Goal: Task Accomplishment & Management: Complete application form

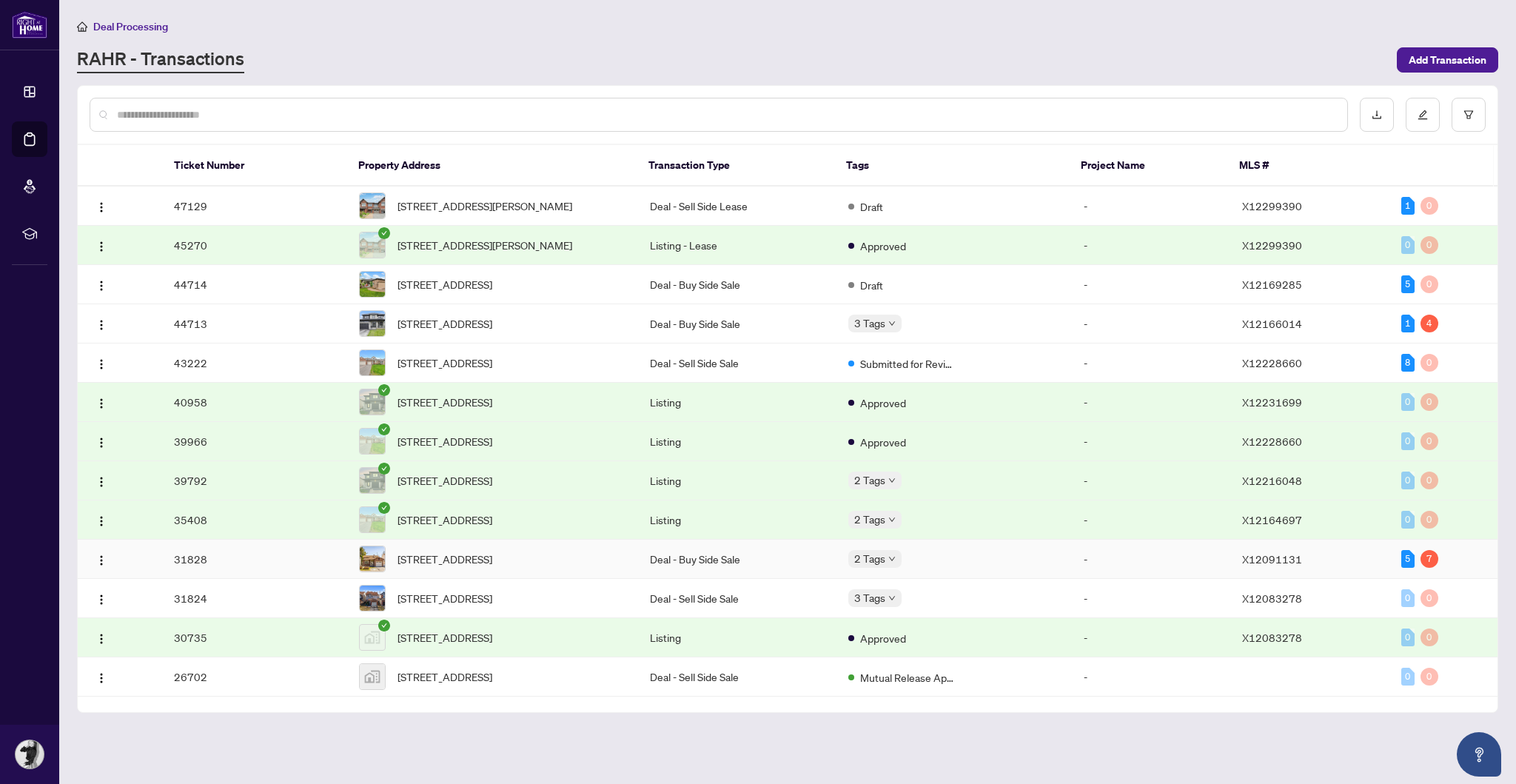
click at [492, 567] on span "[STREET_ADDRESS]" at bounding box center [445, 559] width 95 height 16
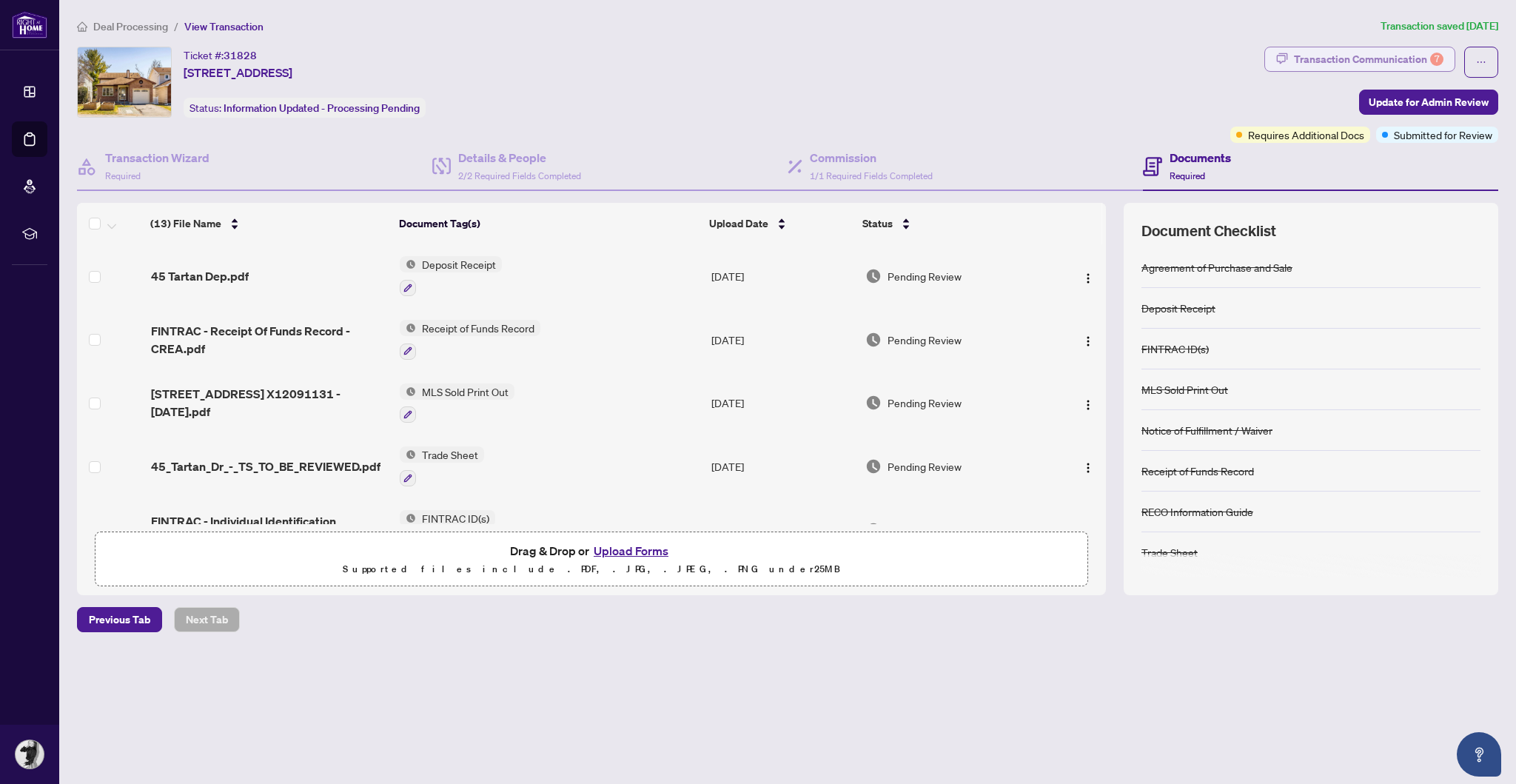
click at [1347, 47] on div "Transaction Communication 7" at bounding box center [1369, 59] width 150 height 24
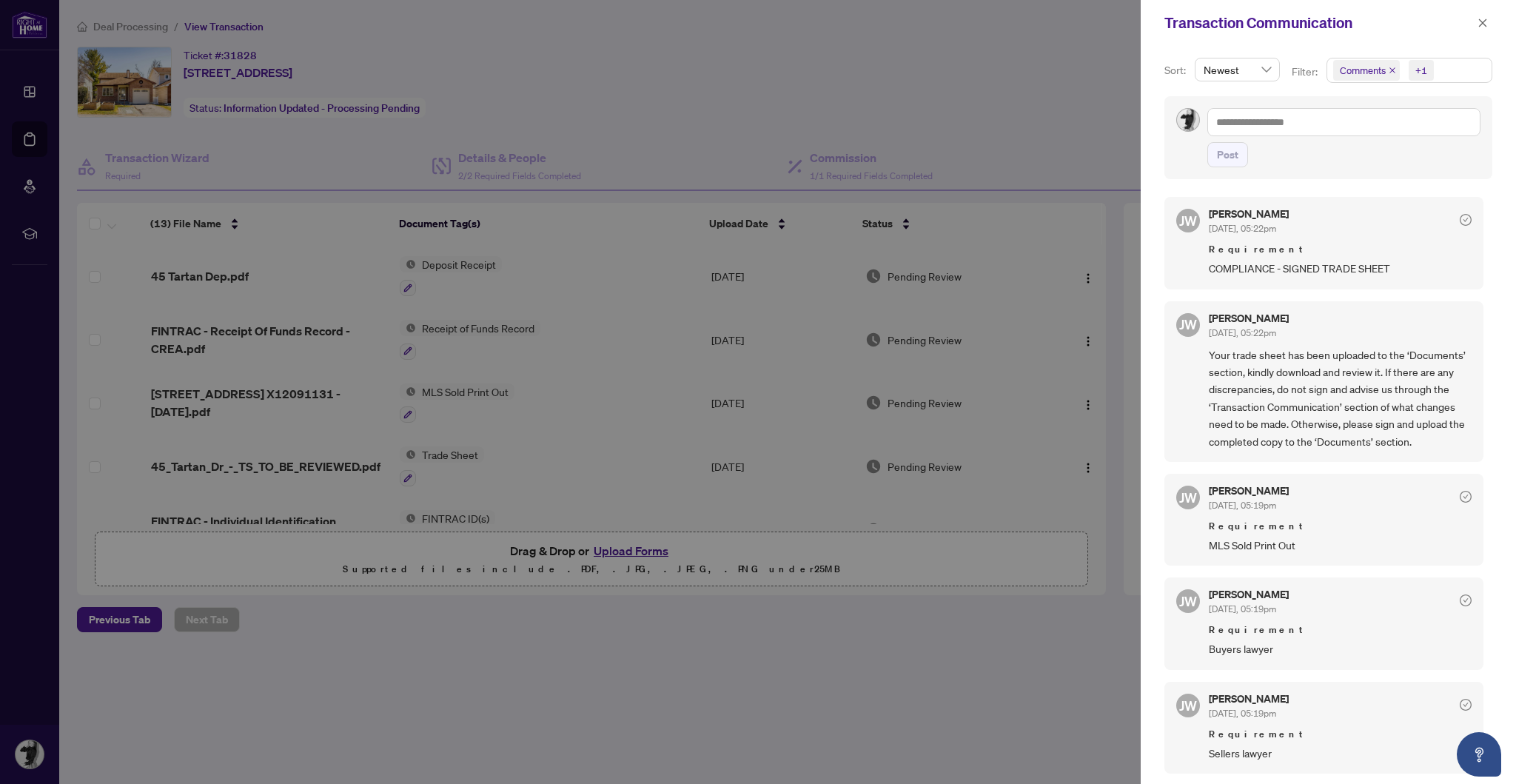
click at [1262, 58] on span "Newest" at bounding box center [1237, 69] width 68 height 22
click at [1444, 64] on span "Comments +1" at bounding box center [1410, 70] width 164 height 24
click at [1347, 166] on div "Activity History" at bounding box center [1408, 172] width 147 height 17
click at [1342, 170] on span "Select Activity History" at bounding box center [1341, 172] width 12 height 12
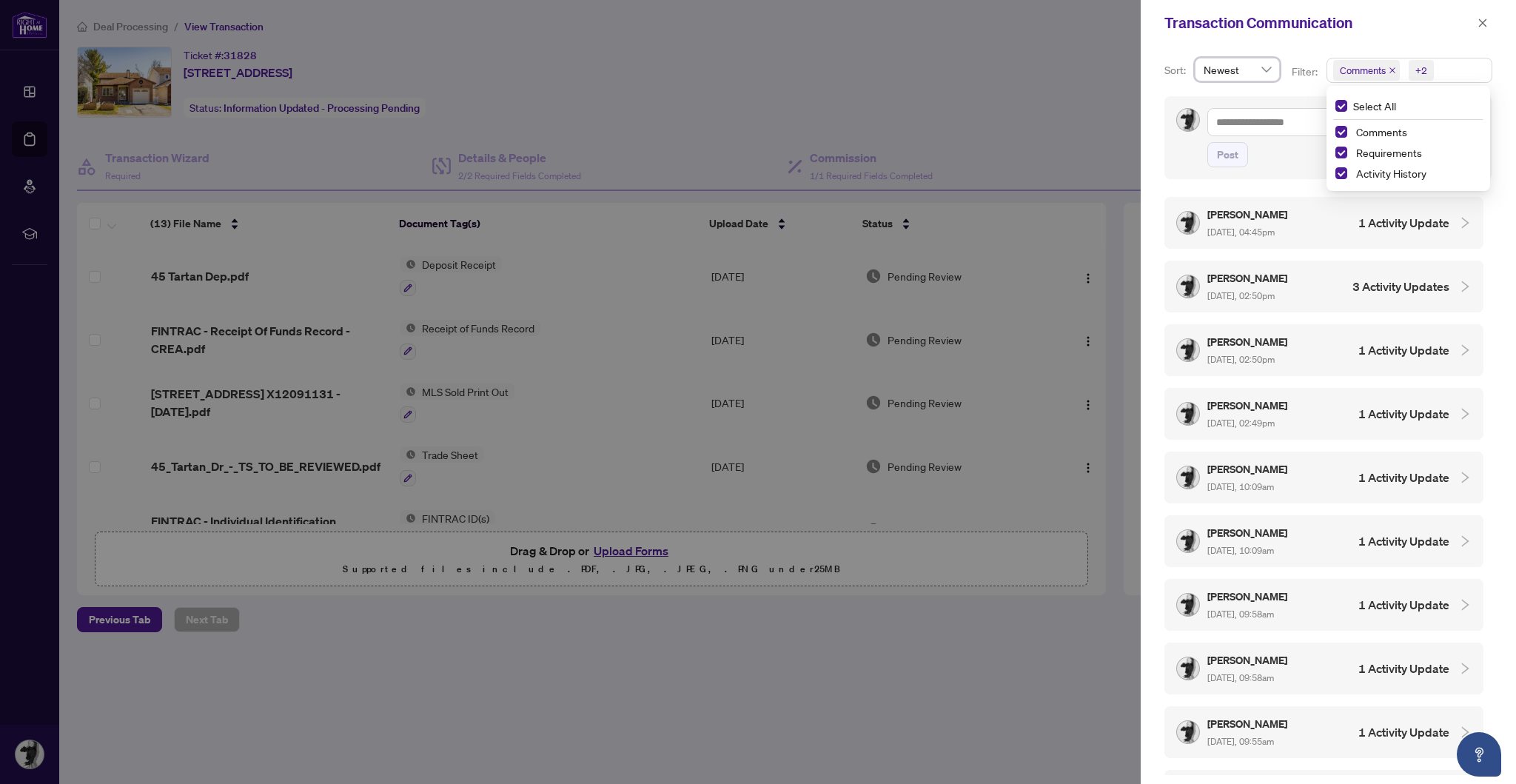
click at [1448, 212] on div "Emma Fulco Aug/07/2025, 04:45pm 1 Activity Update" at bounding box center [1323, 223] width 319 height 52
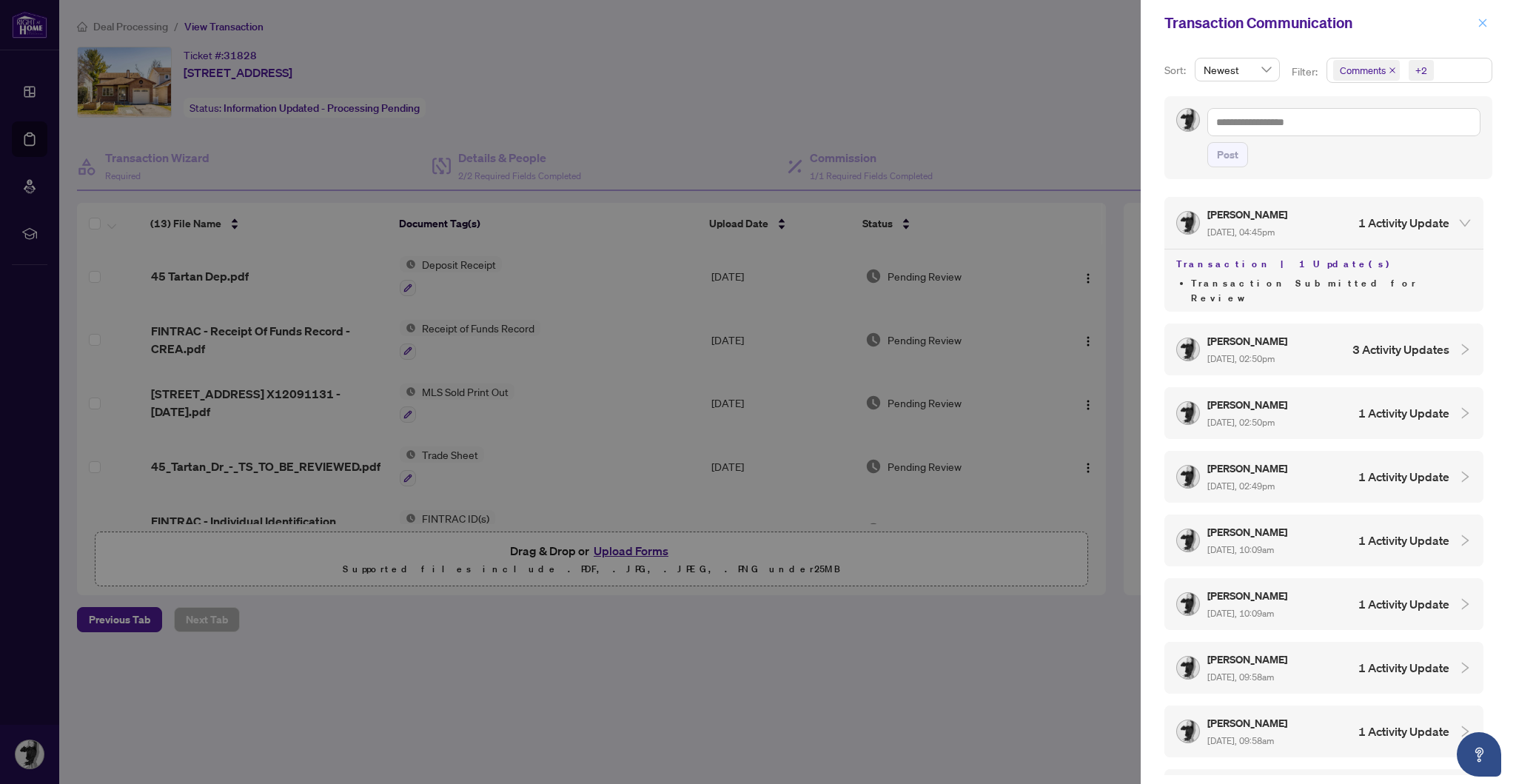
click at [1483, 17] on span "button" at bounding box center [1482, 23] width 10 height 24
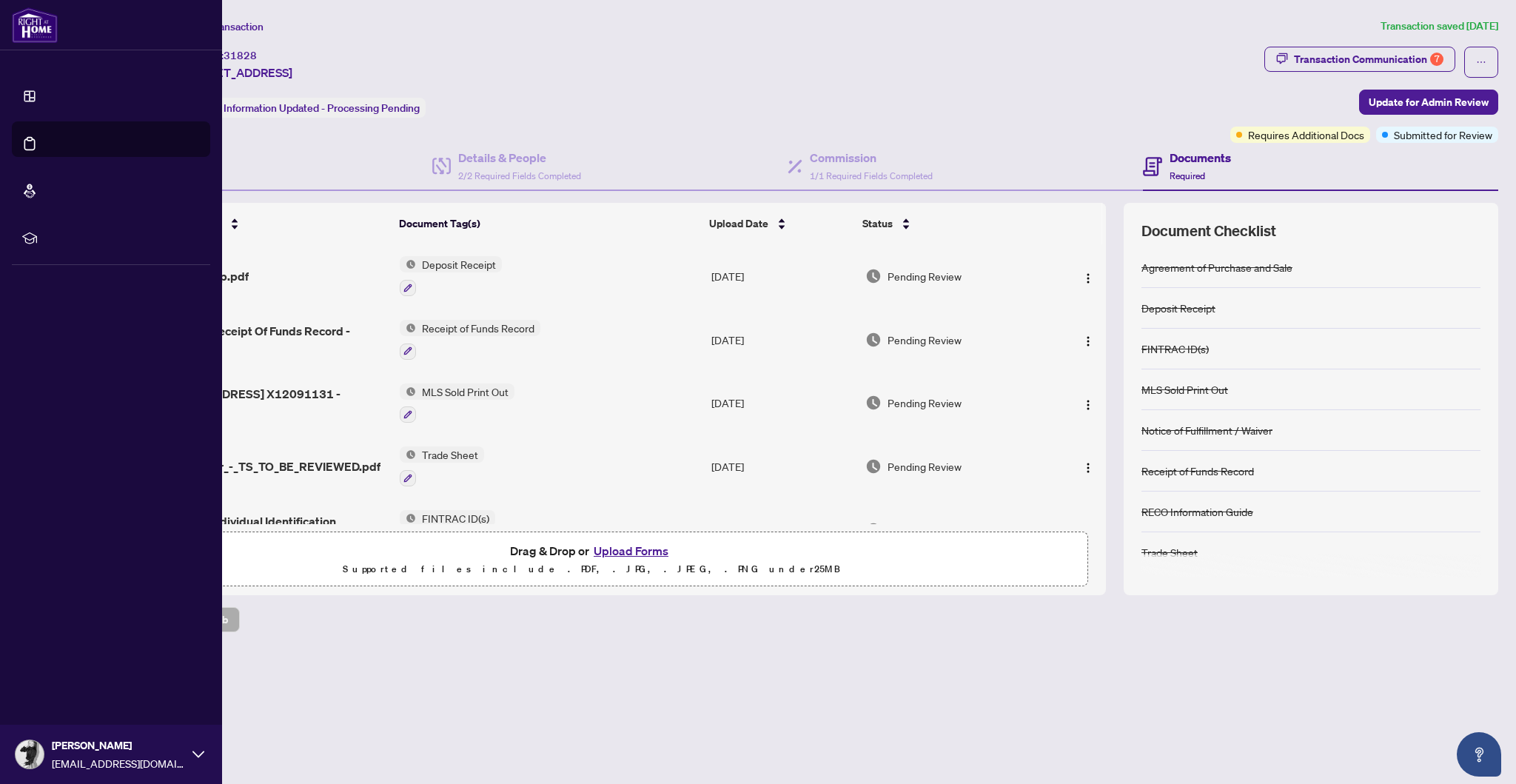
click at [39, 148] on link "Deal Processing" at bounding box center [68, 154] width 75 height 14
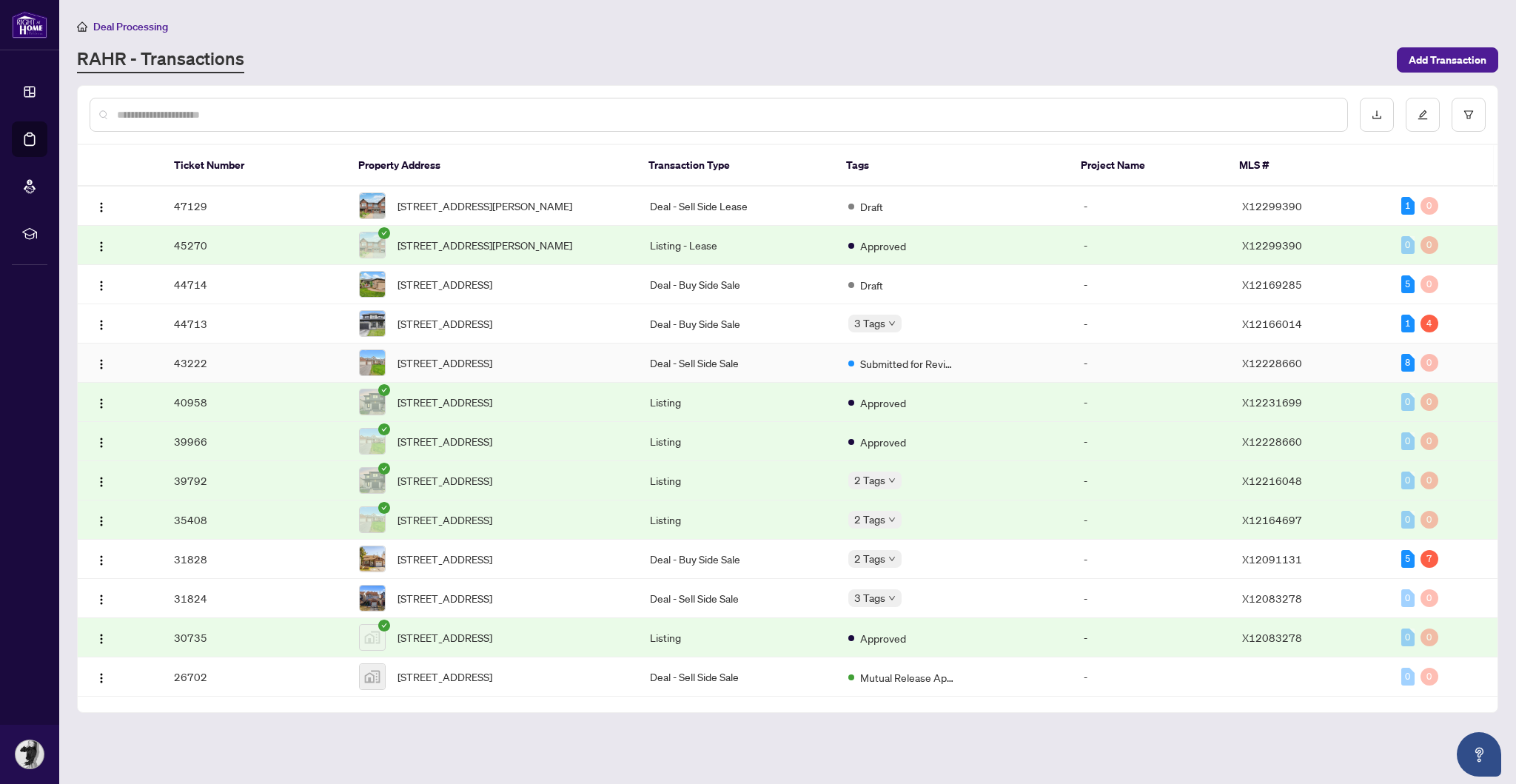
click at [725, 382] on td "Deal - Sell Side Sale" at bounding box center [737, 362] width 198 height 39
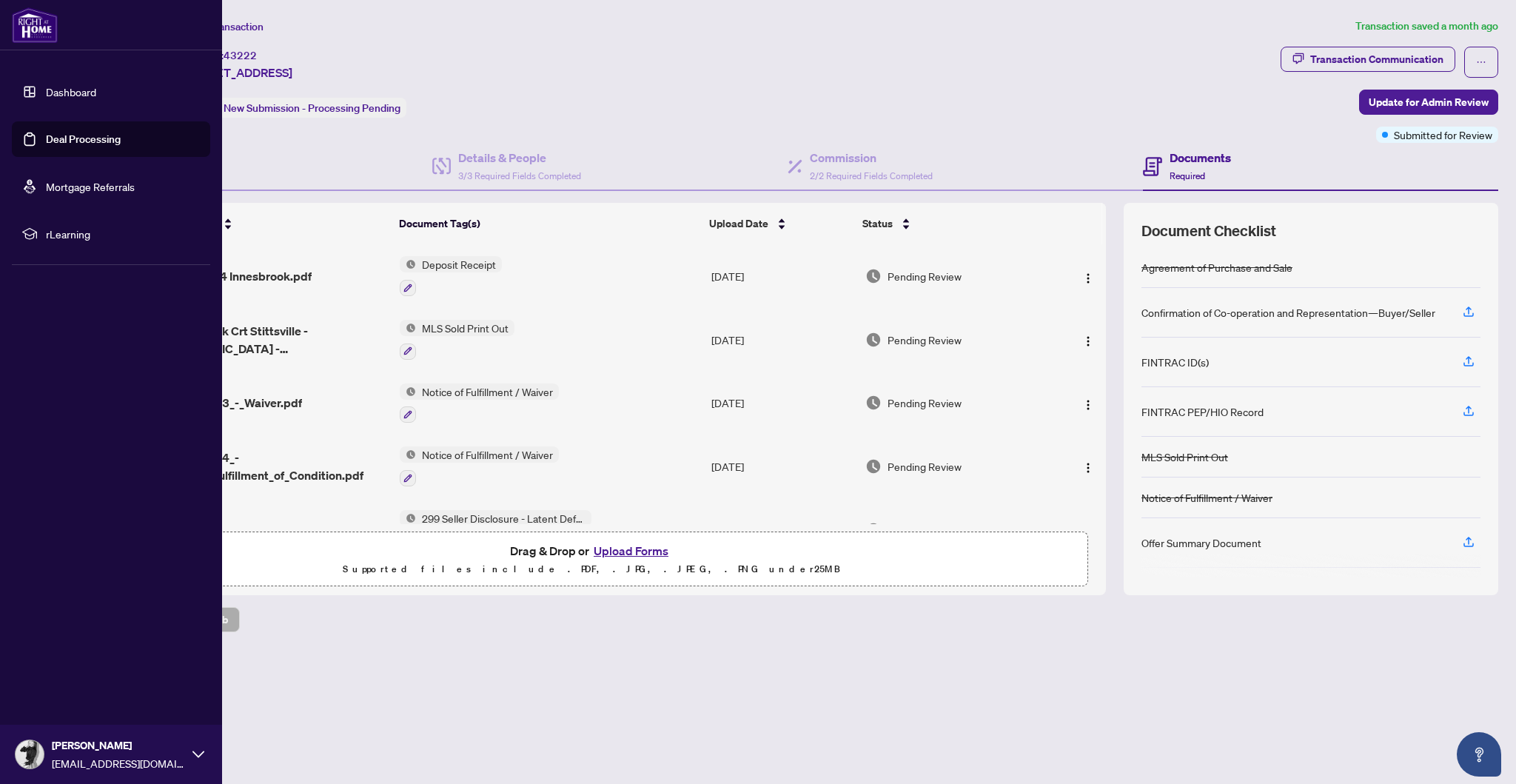
click at [46, 146] on link "Deal Processing" at bounding box center [83, 139] width 75 height 14
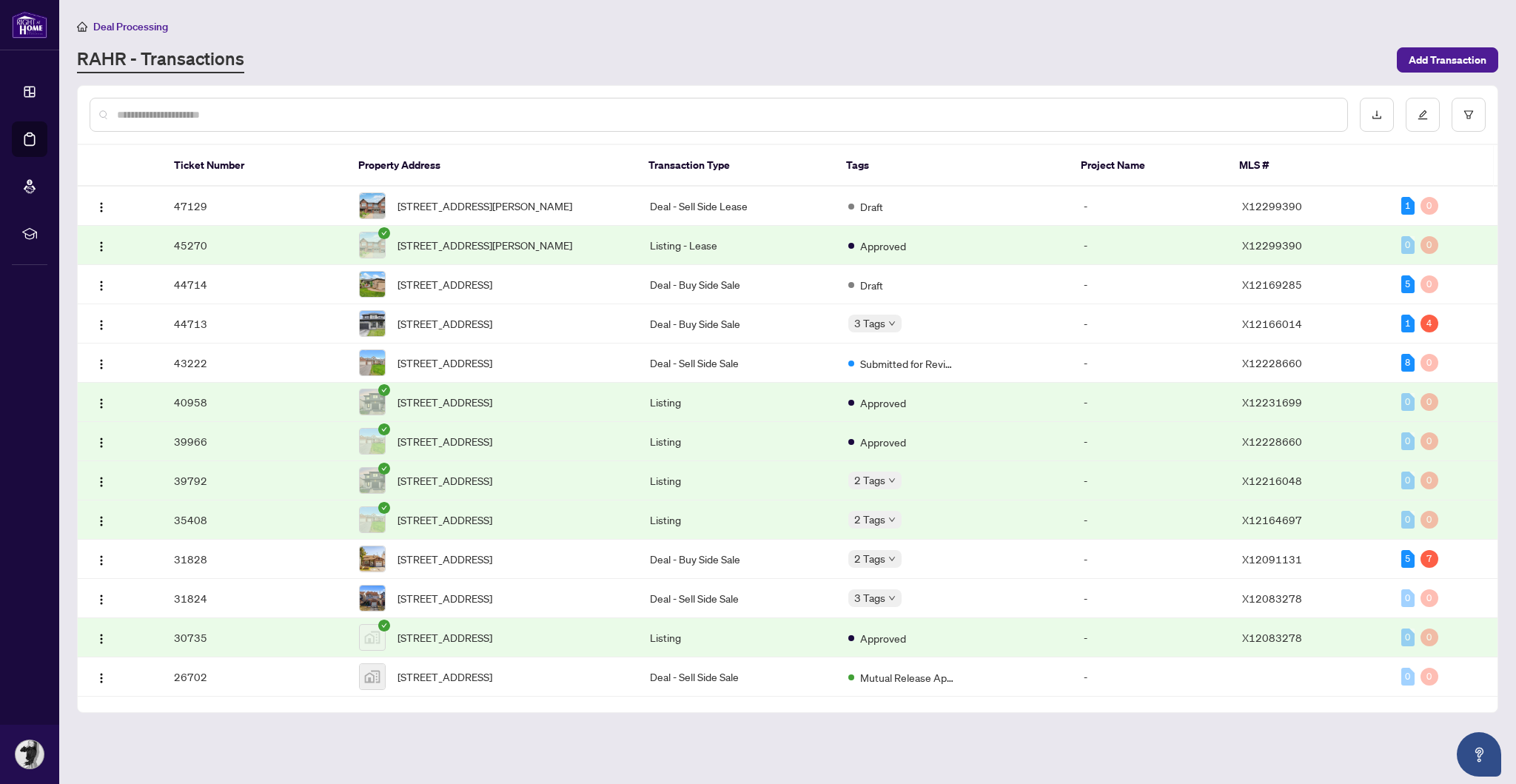
click at [569, 197] on span "[STREET_ADDRESS][PERSON_NAME]" at bounding box center [484, 205] width 174 height 16
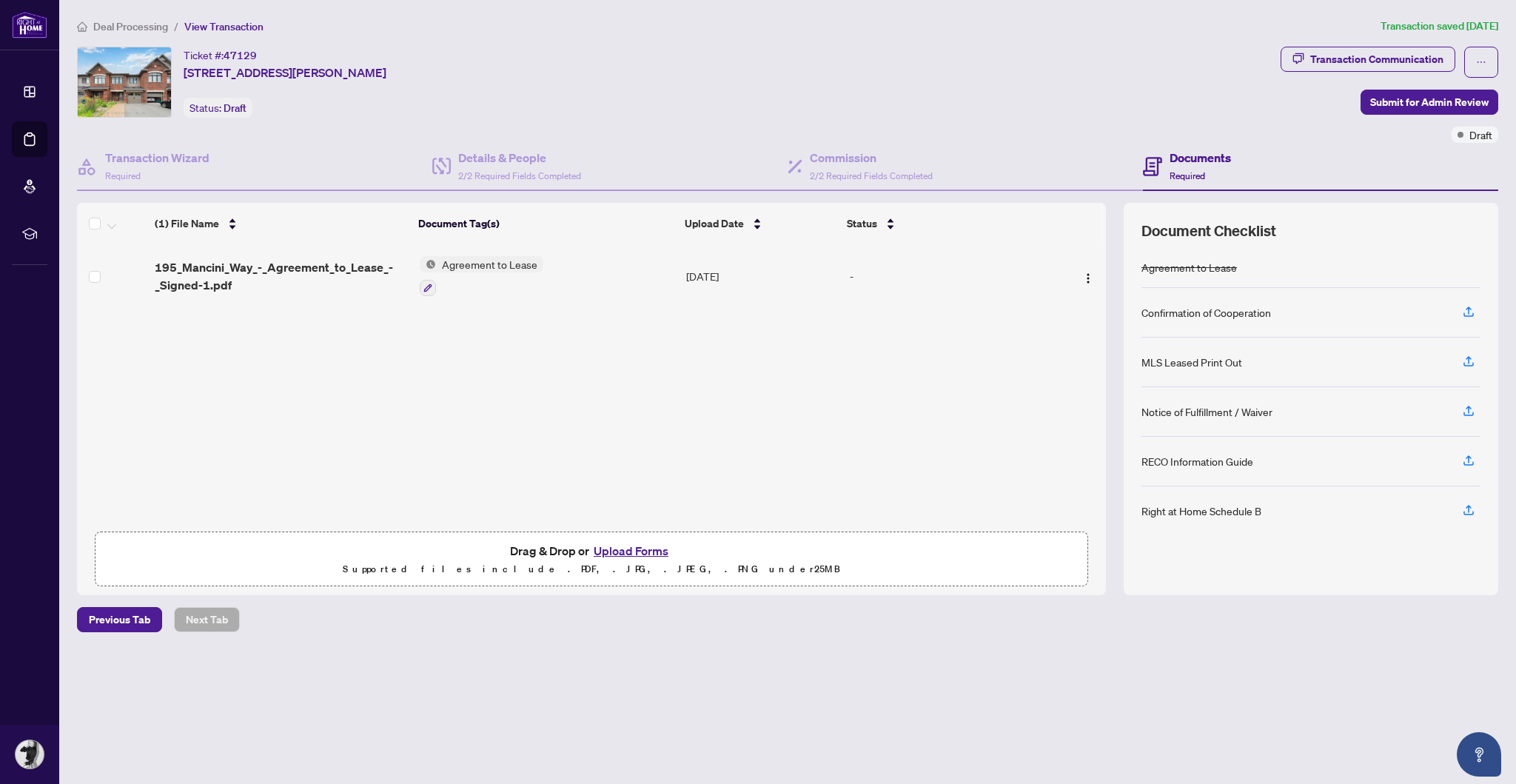
click at [261, 261] on span "195_Mancini_Way_-_Agreement_to_Lease_-_Signed-1.pdf" at bounding box center [280, 276] width 252 height 36
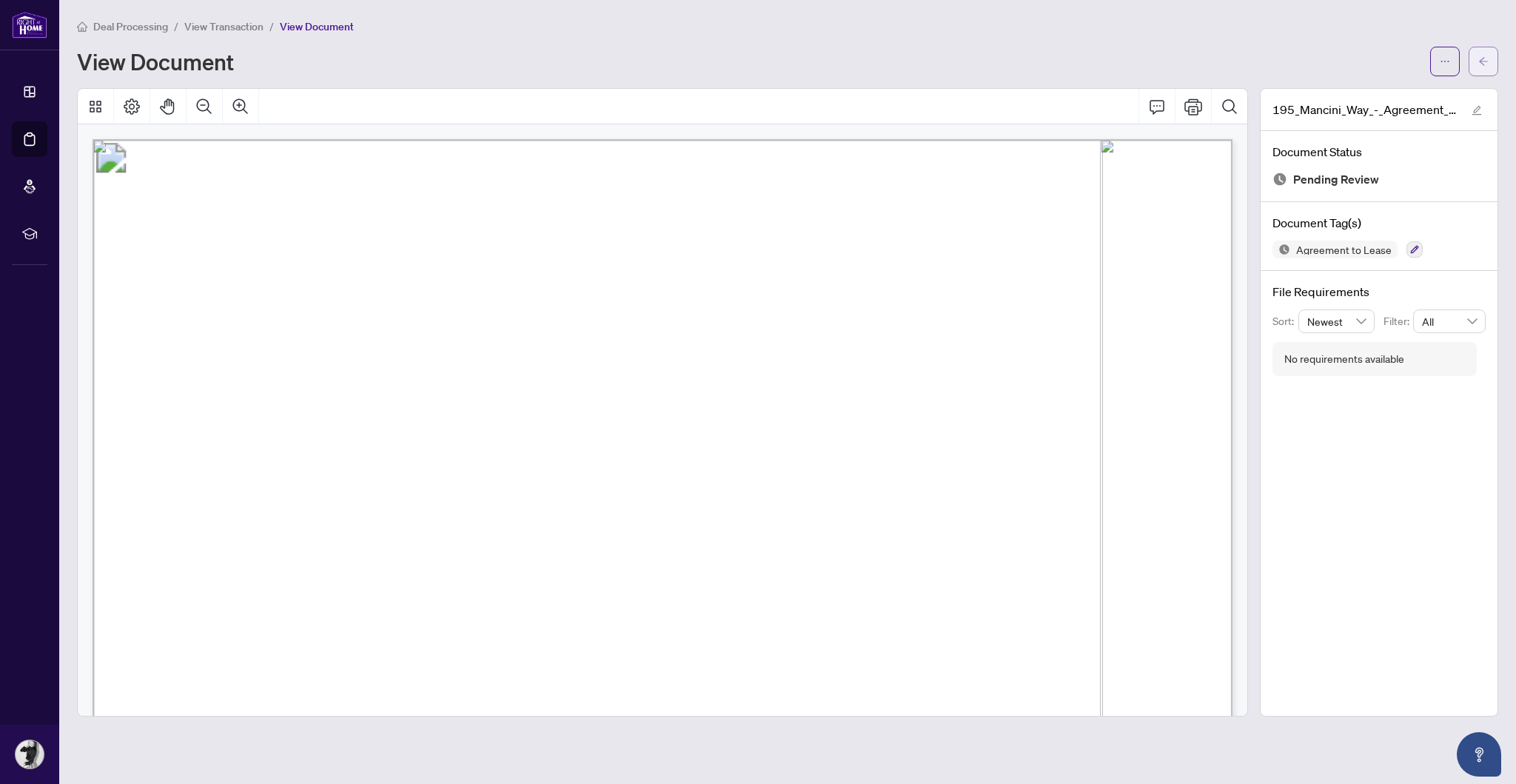
click at [1483, 47] on button "button" at bounding box center [1483, 61] width 29 height 29
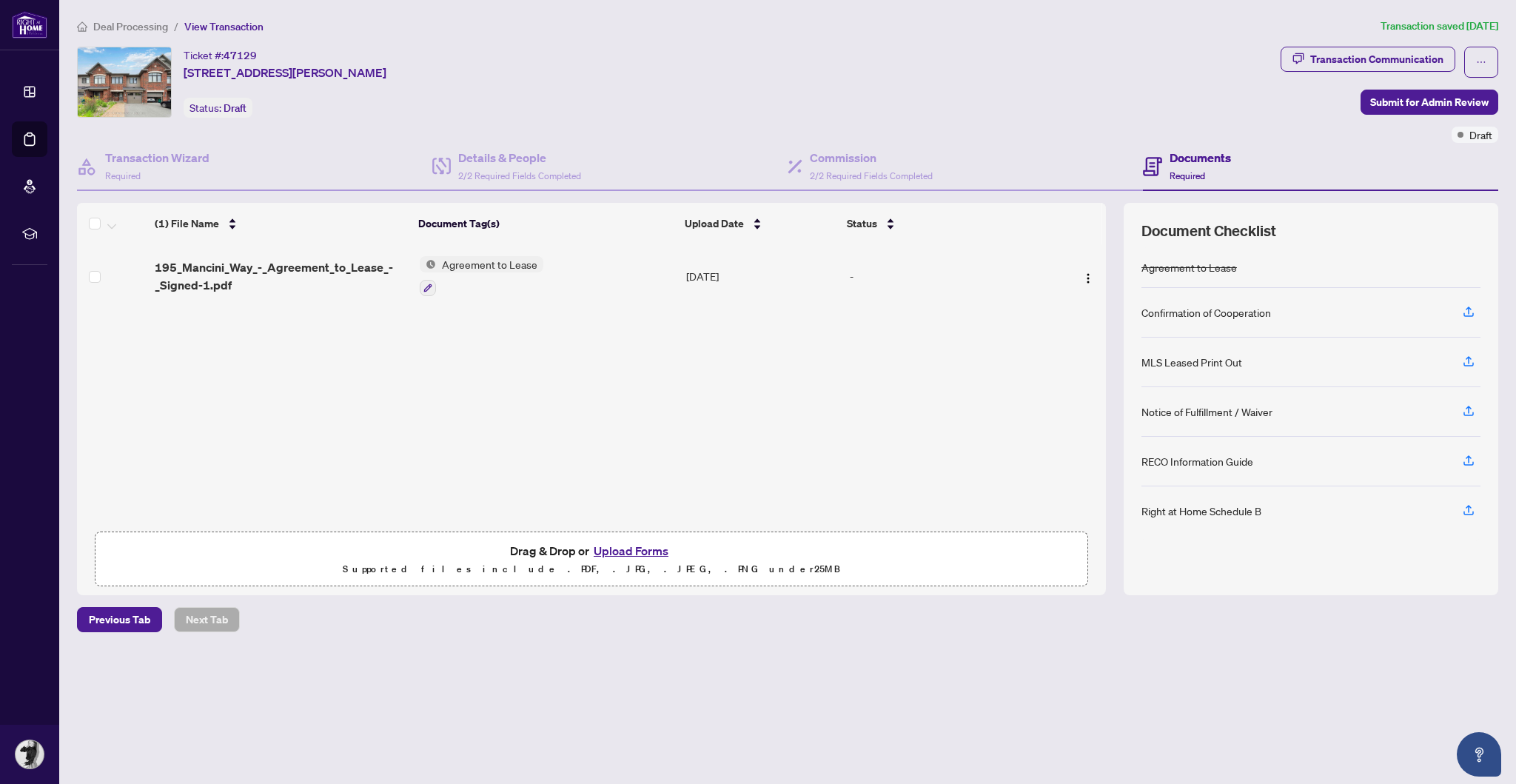
click at [646, 560] on button "Upload Forms" at bounding box center [631, 550] width 84 height 19
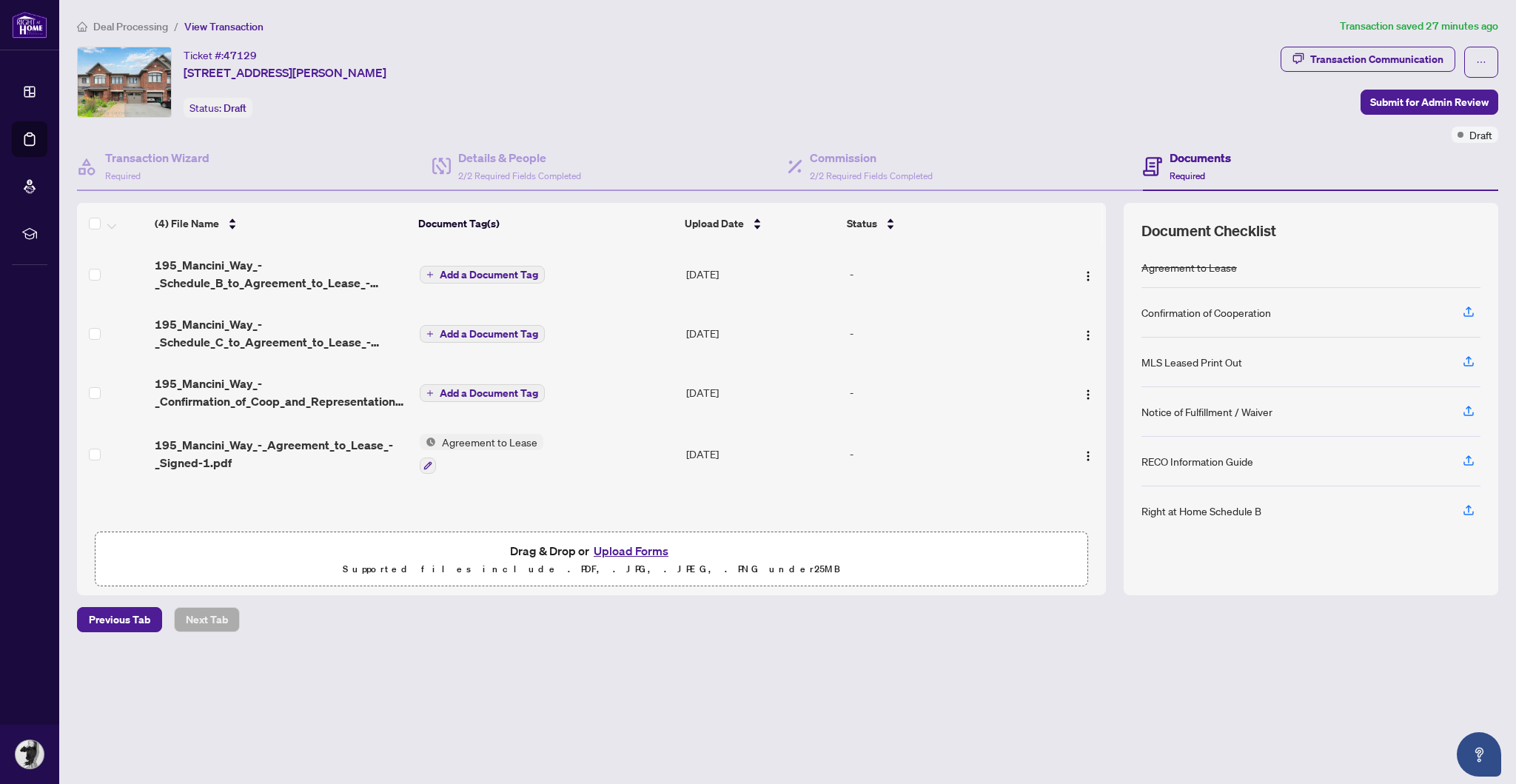
click at [468, 271] on span "Add a Document Tag" at bounding box center [490, 274] width 99 height 10
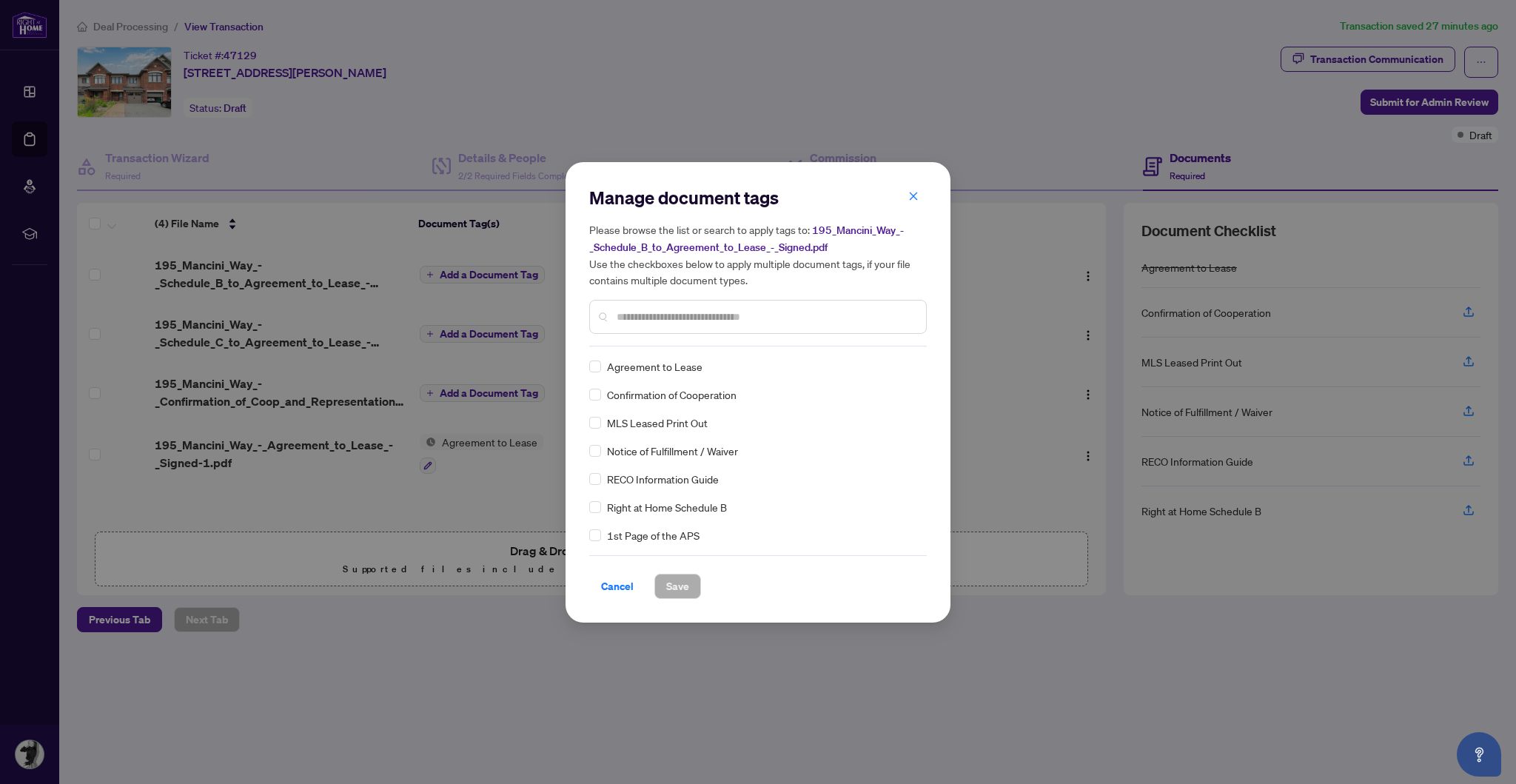
click at [918, 192] on icon "close" at bounding box center [913, 195] width 10 height 10
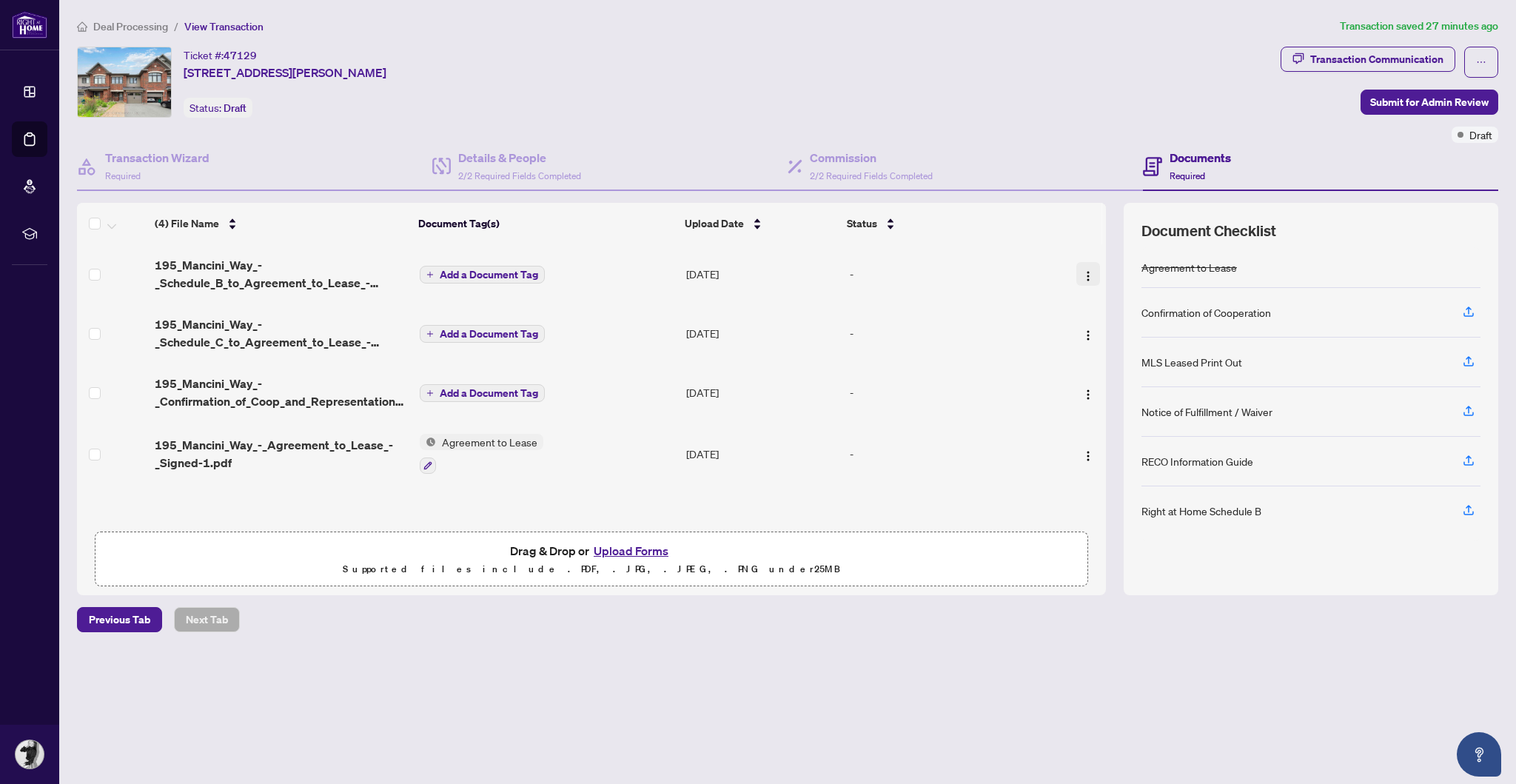
click at [1091, 271] on button "button" at bounding box center [1089, 274] width 24 height 24
click at [1146, 298] on span "View Document" at bounding box center [1155, 302] width 142 height 16
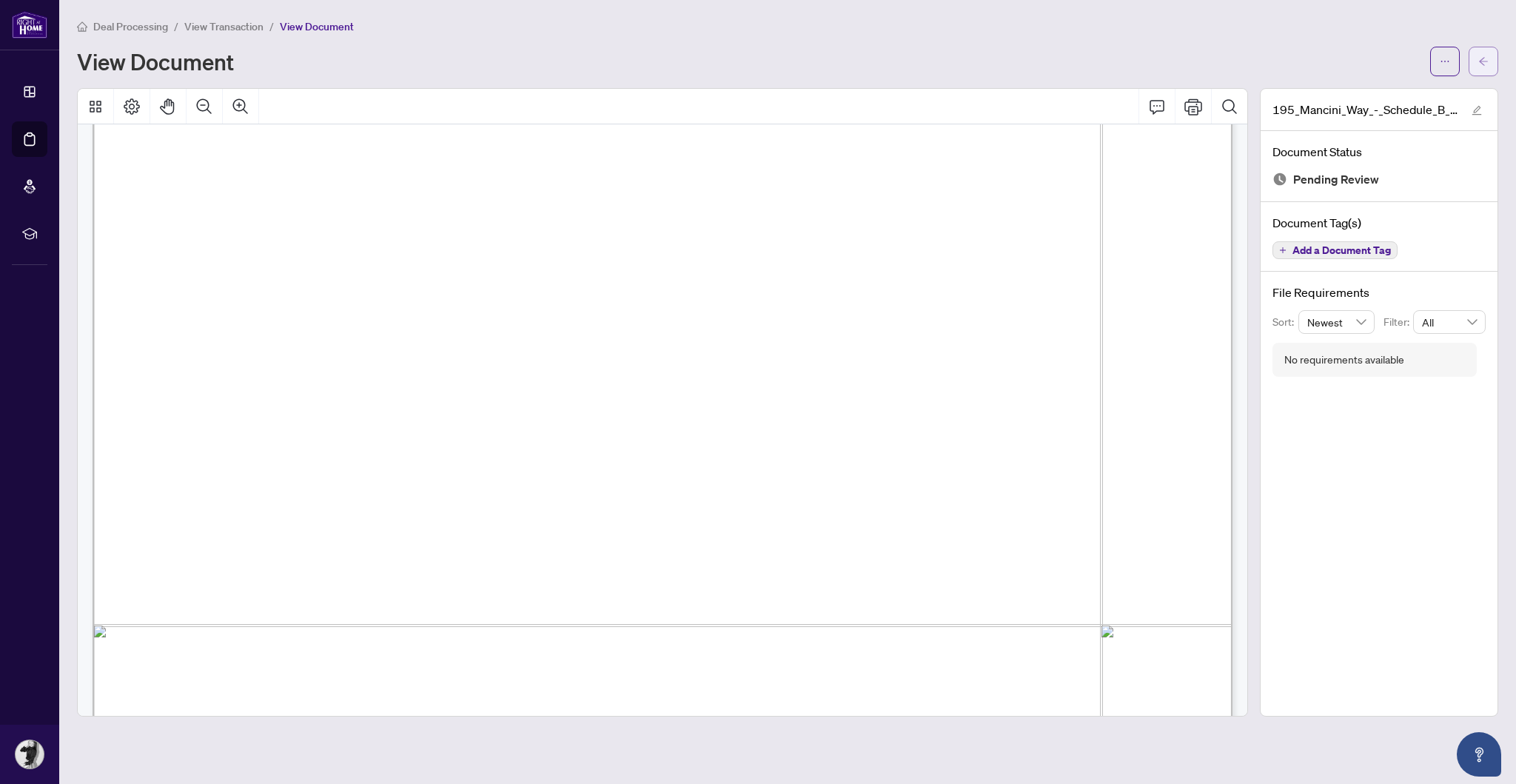
scroll to position [528, 0]
click at [1491, 63] on button "button" at bounding box center [1483, 61] width 29 height 29
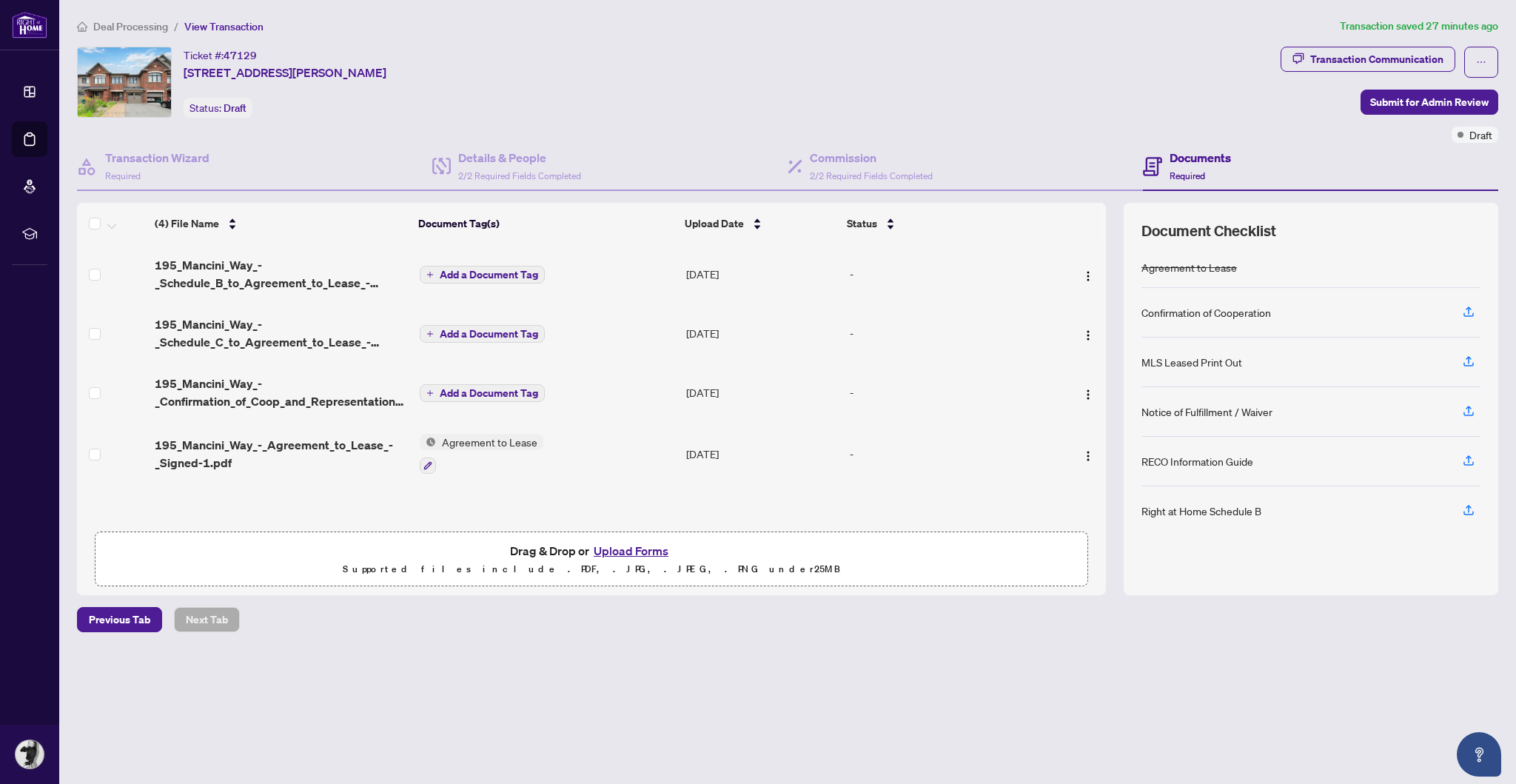
click at [494, 269] on span "Add a Document Tag" at bounding box center [490, 274] width 99 height 10
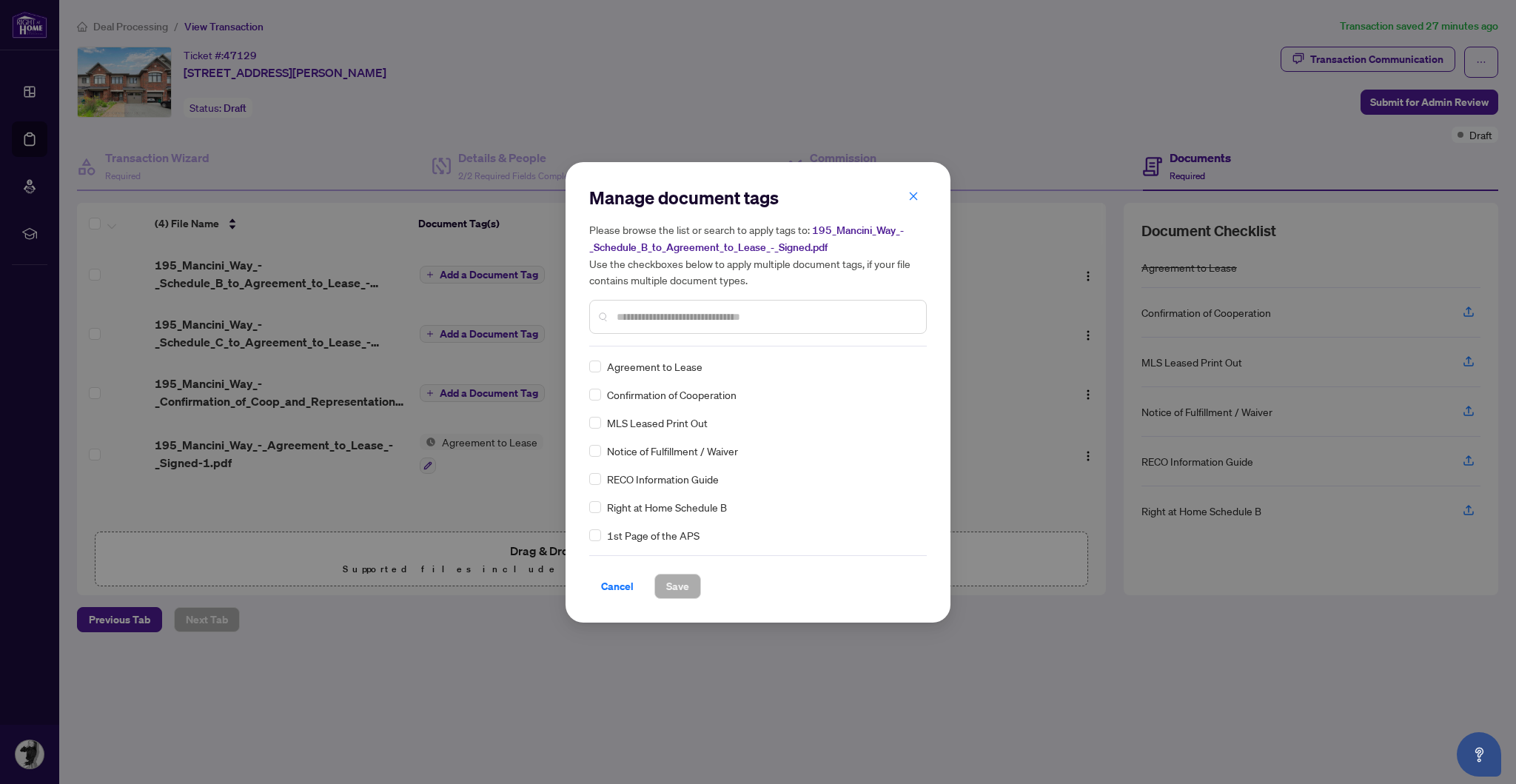
click at [707, 319] on input "text" at bounding box center [765, 317] width 298 height 16
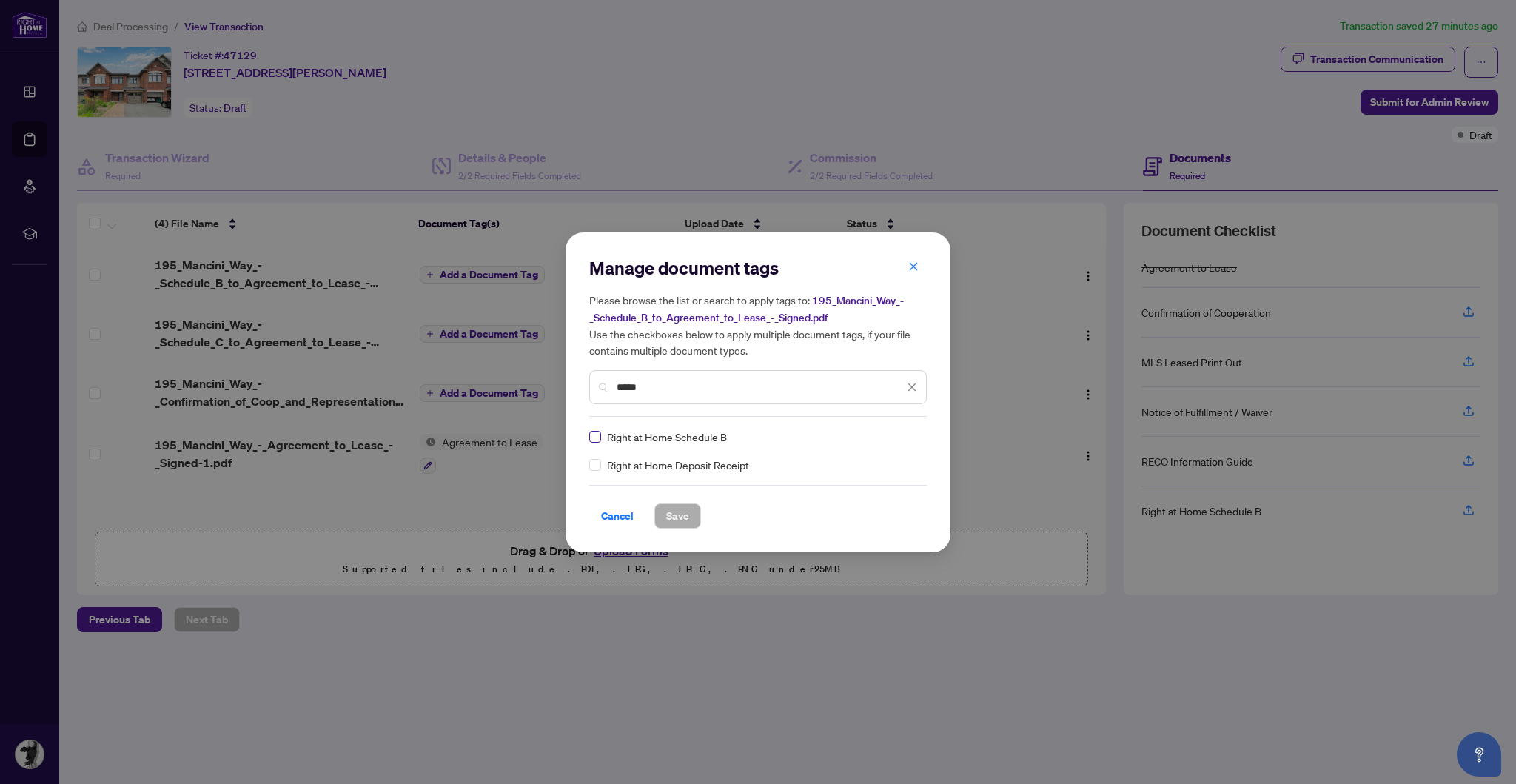
type input "*****"
click at [598, 429] on label at bounding box center [595, 436] width 12 height 16
click at [682, 507] on span "Save" at bounding box center [678, 516] width 23 height 24
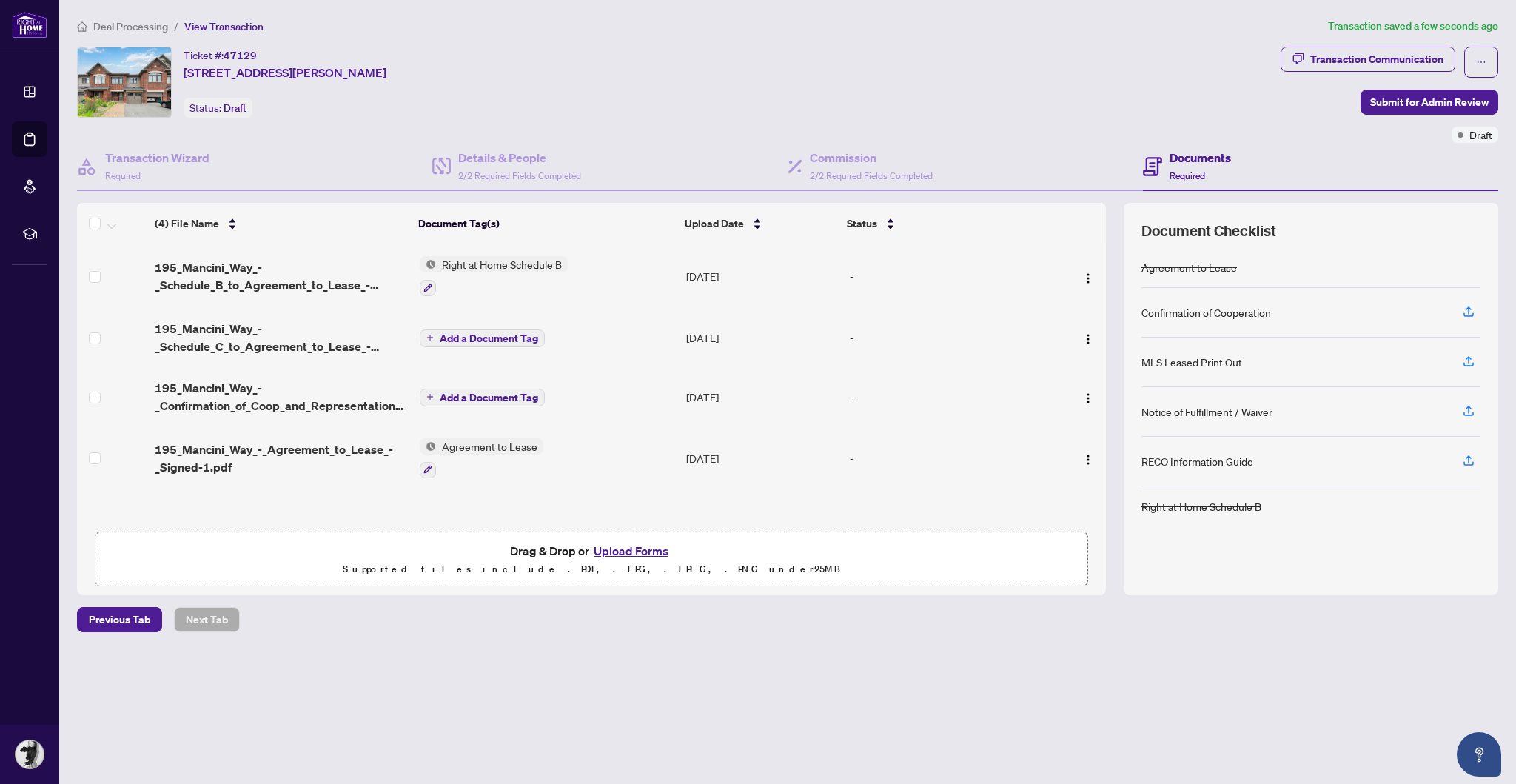
click at [484, 392] on span "Add a Document Tag" at bounding box center [490, 397] width 99 height 10
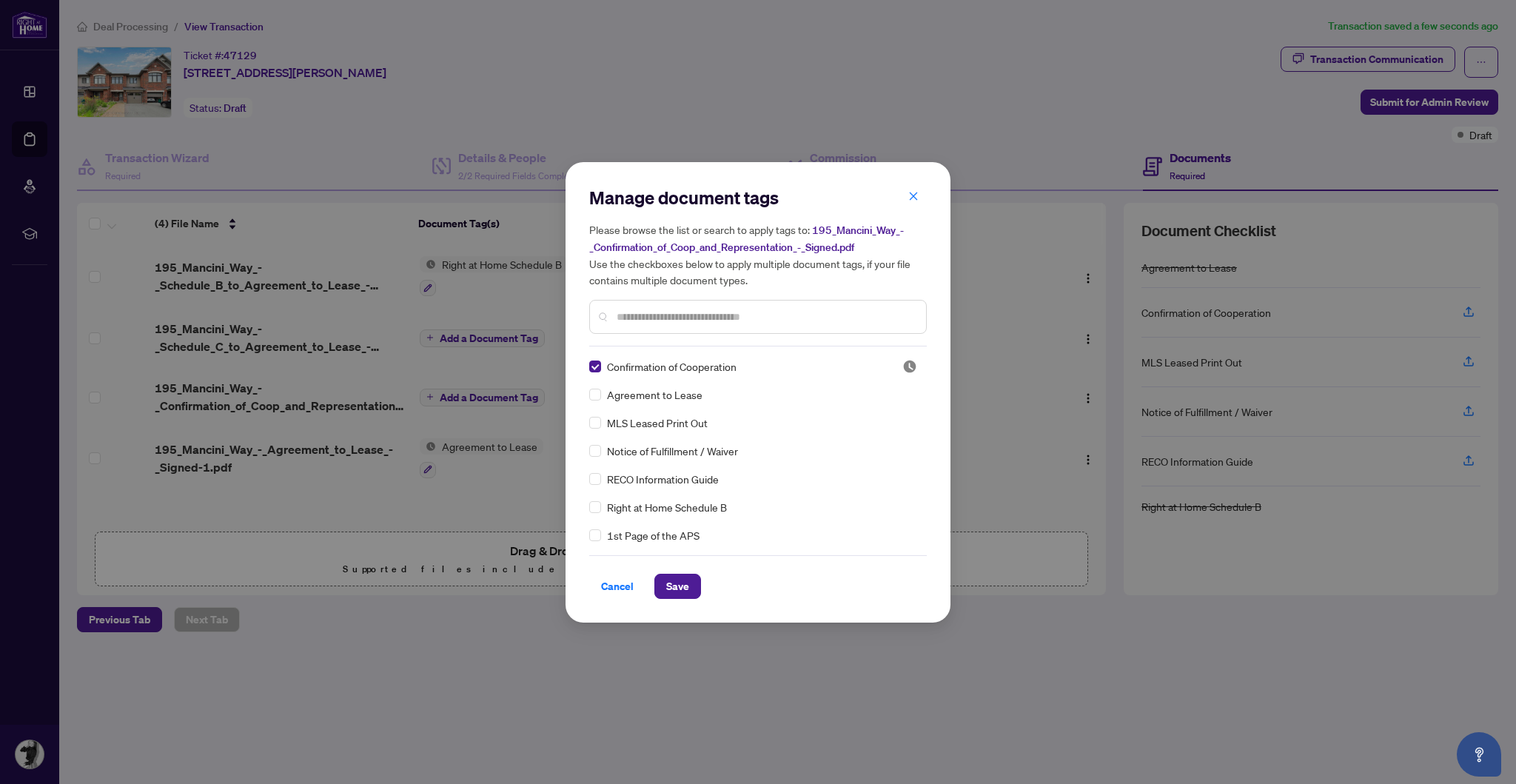
click at [682, 592] on span "Save" at bounding box center [678, 586] width 23 height 24
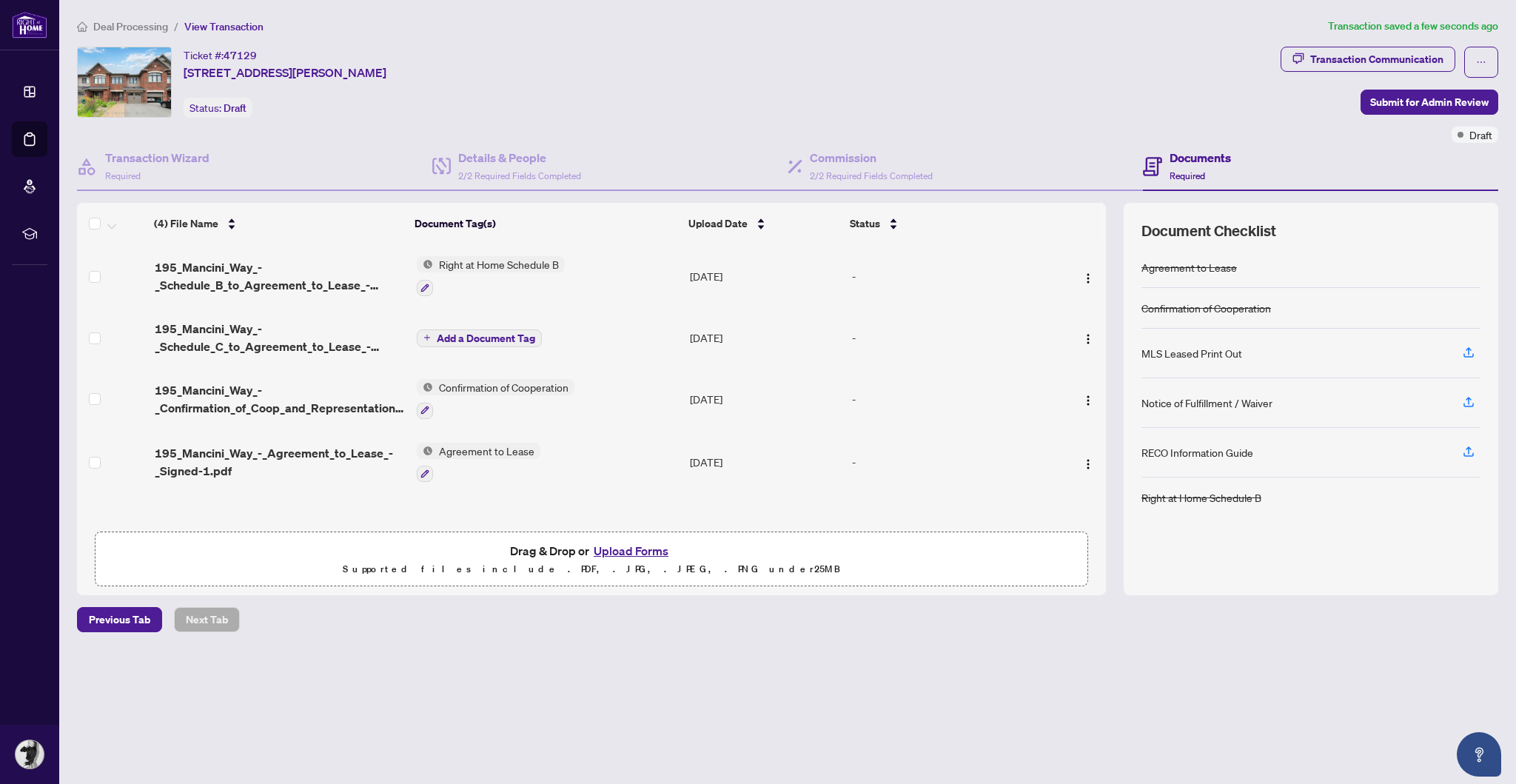
click at [480, 335] on span "Add a Document Tag" at bounding box center [486, 338] width 99 height 10
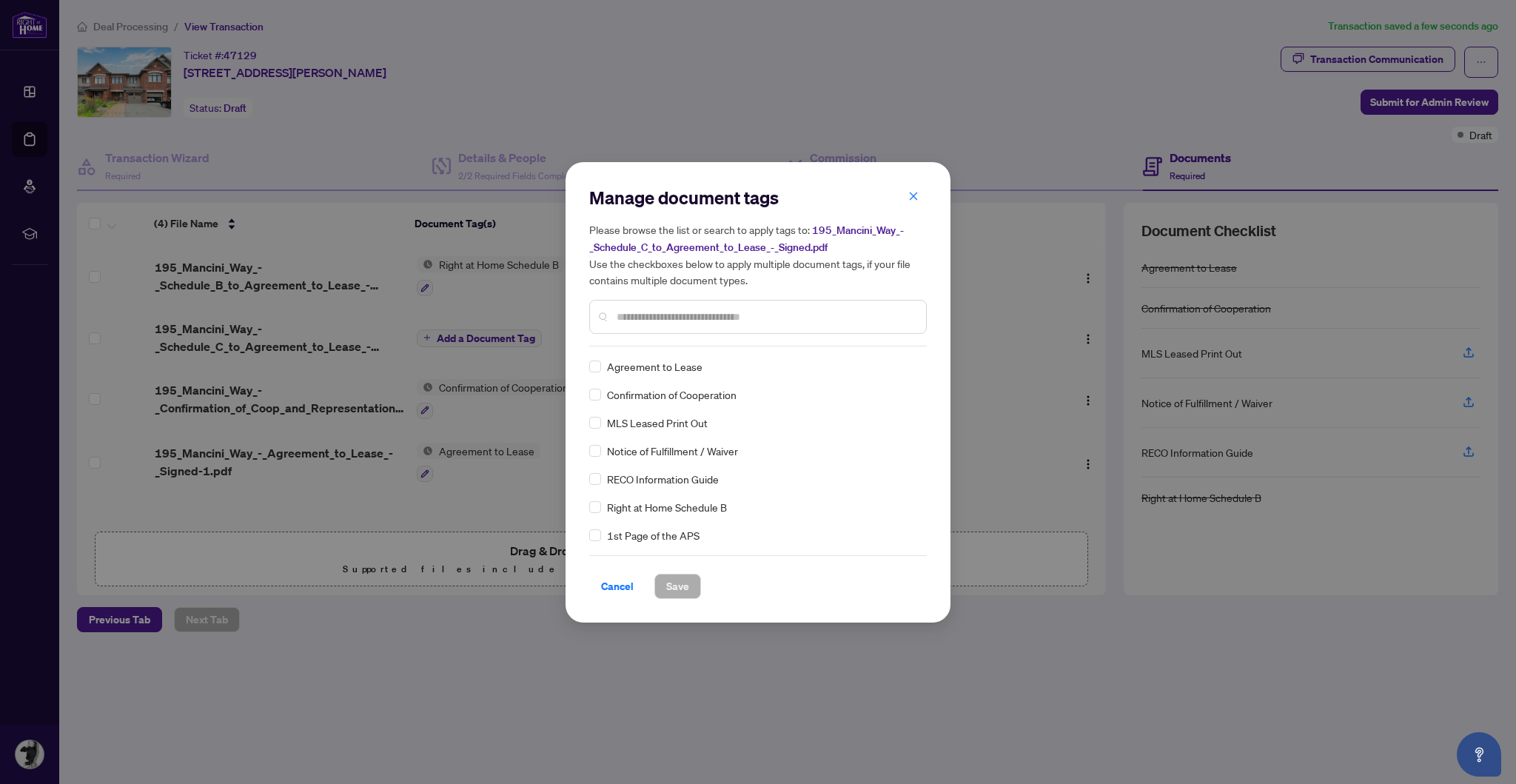
click at [717, 340] on div "Manage document tags Please browse the list or search to apply tags to: 195_Man…" at bounding box center [758, 266] width 338 height 161
click at [674, 591] on span "Save" at bounding box center [678, 586] width 23 height 24
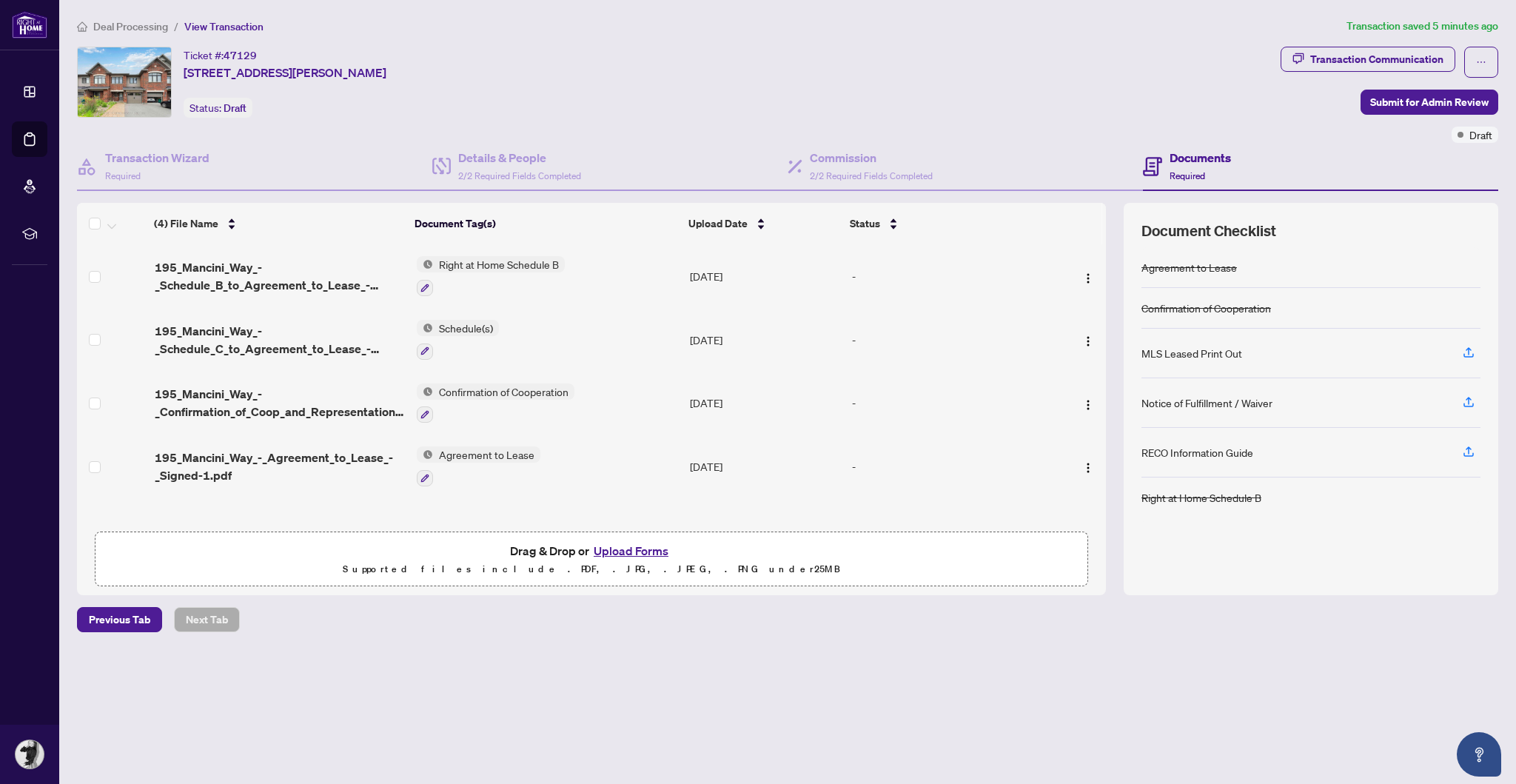
click at [621, 560] on button "Upload Forms" at bounding box center [631, 550] width 84 height 19
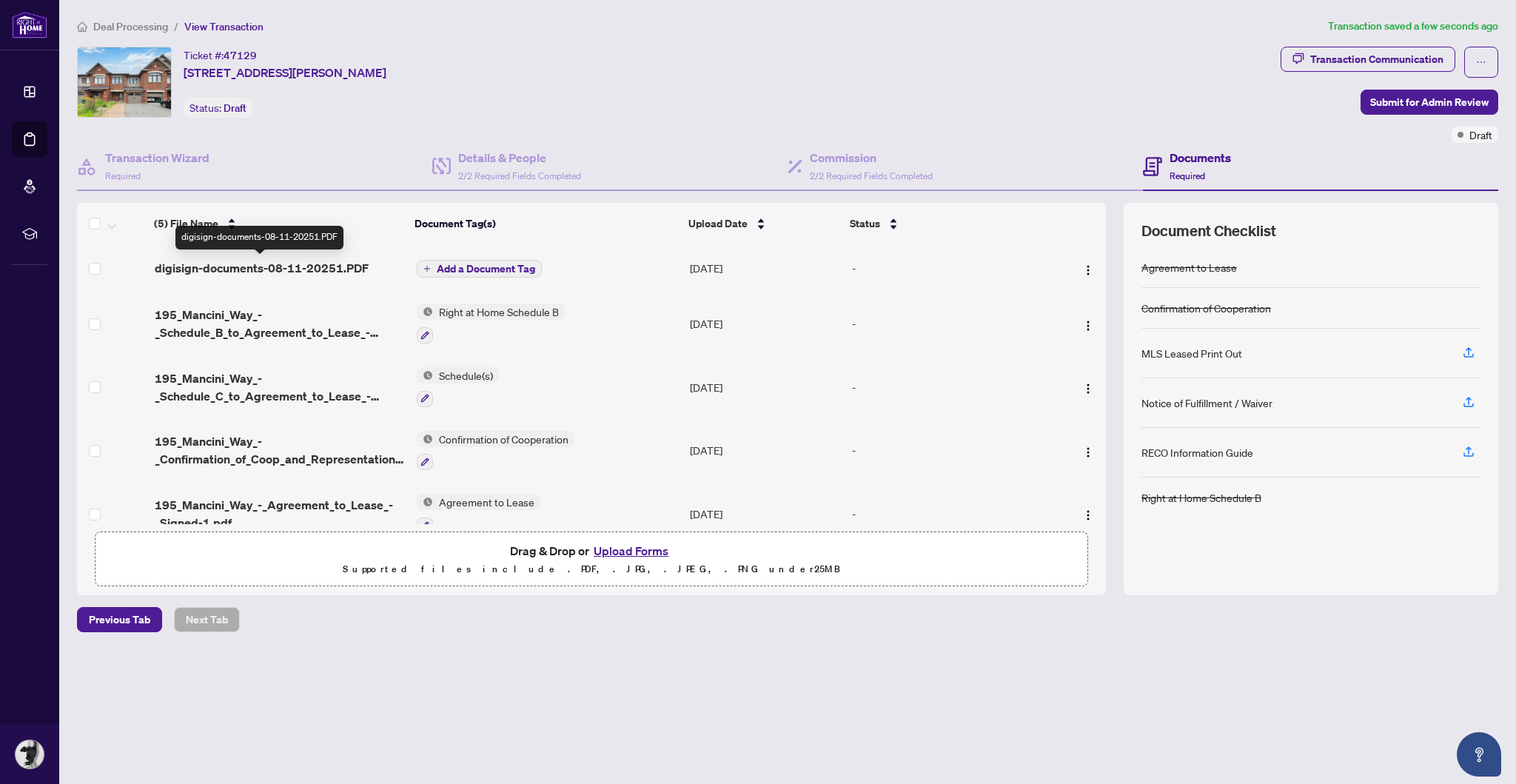
click at [297, 271] on span "digisign-documents-08-11-20251.PDF" at bounding box center [261, 267] width 214 height 17
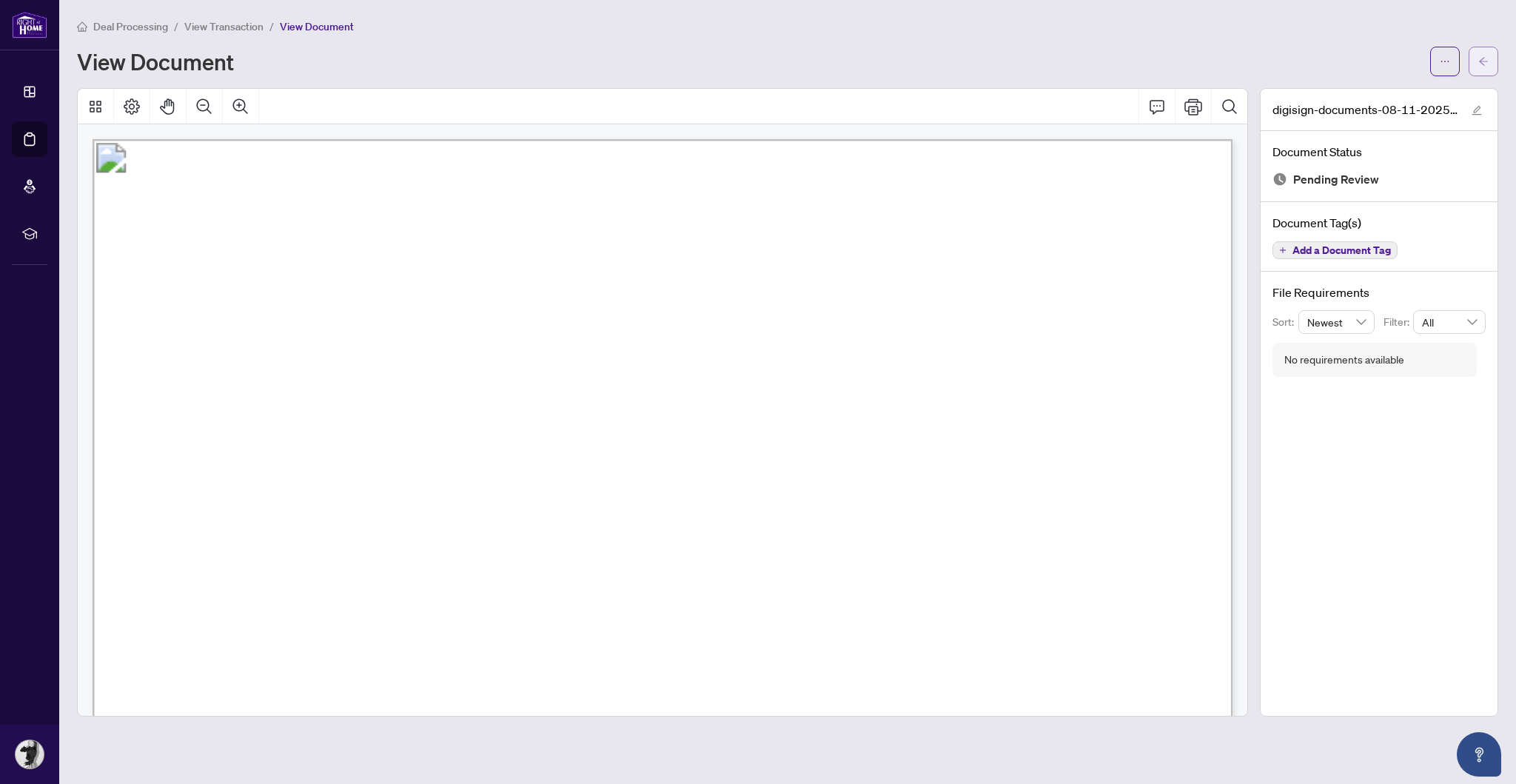
click at [1486, 54] on span "button" at bounding box center [1483, 61] width 10 height 24
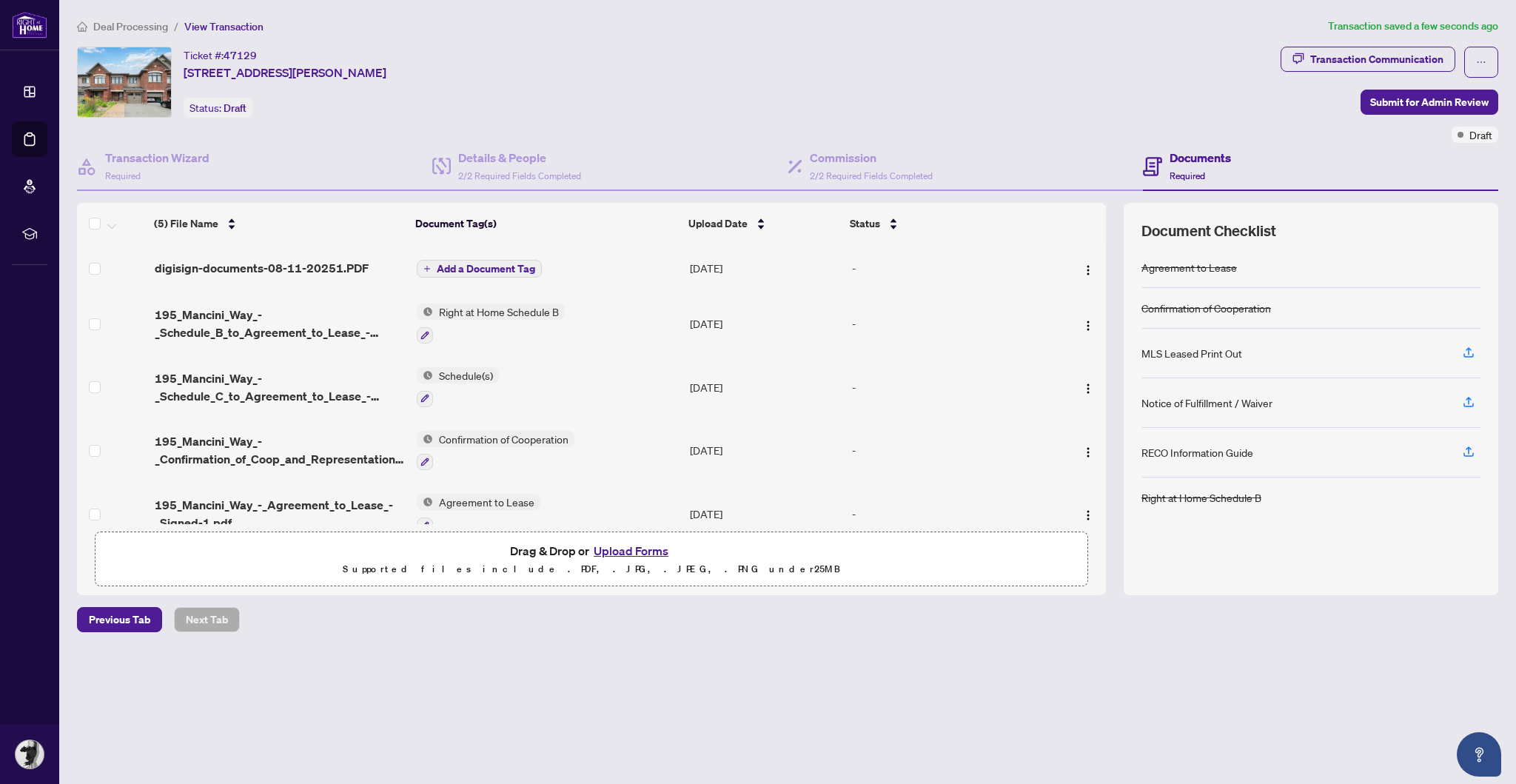
click at [480, 264] on span "Add a Document Tag" at bounding box center [486, 268] width 99 height 10
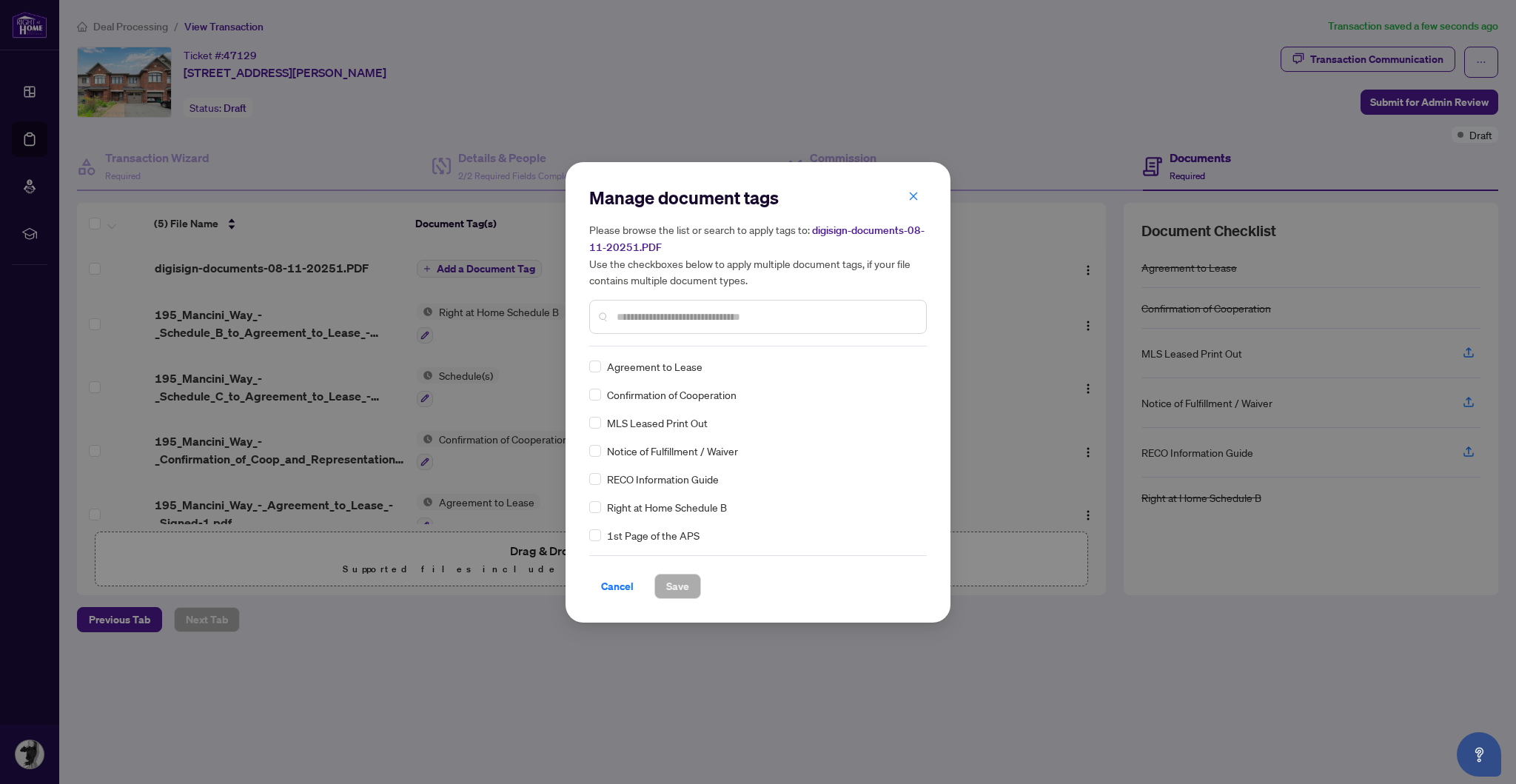
click at [724, 312] on input "text" at bounding box center [765, 317] width 298 height 16
click at [675, 587] on span "Save" at bounding box center [678, 586] width 23 height 24
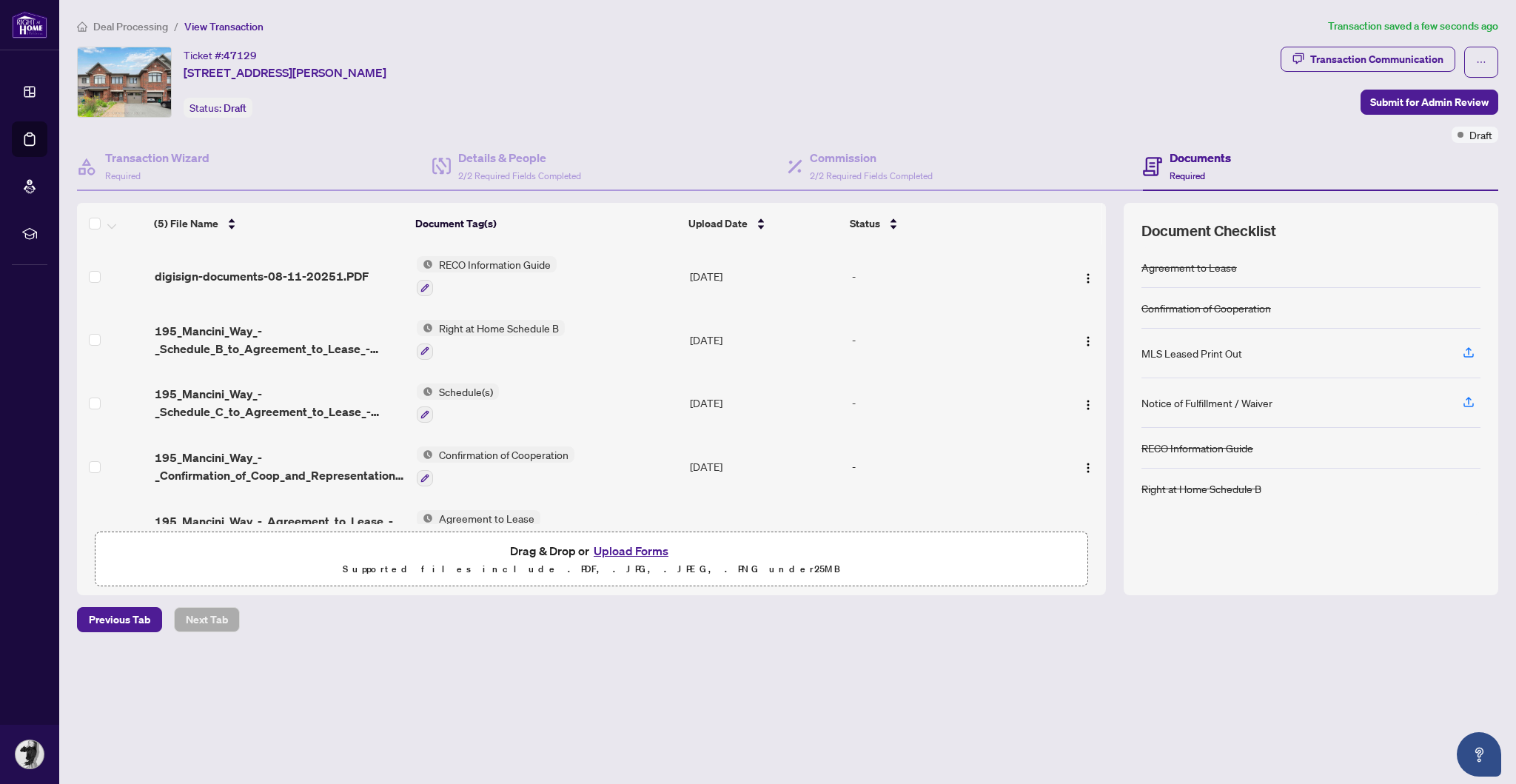
click at [617, 560] on button "Upload Forms" at bounding box center [631, 550] width 84 height 19
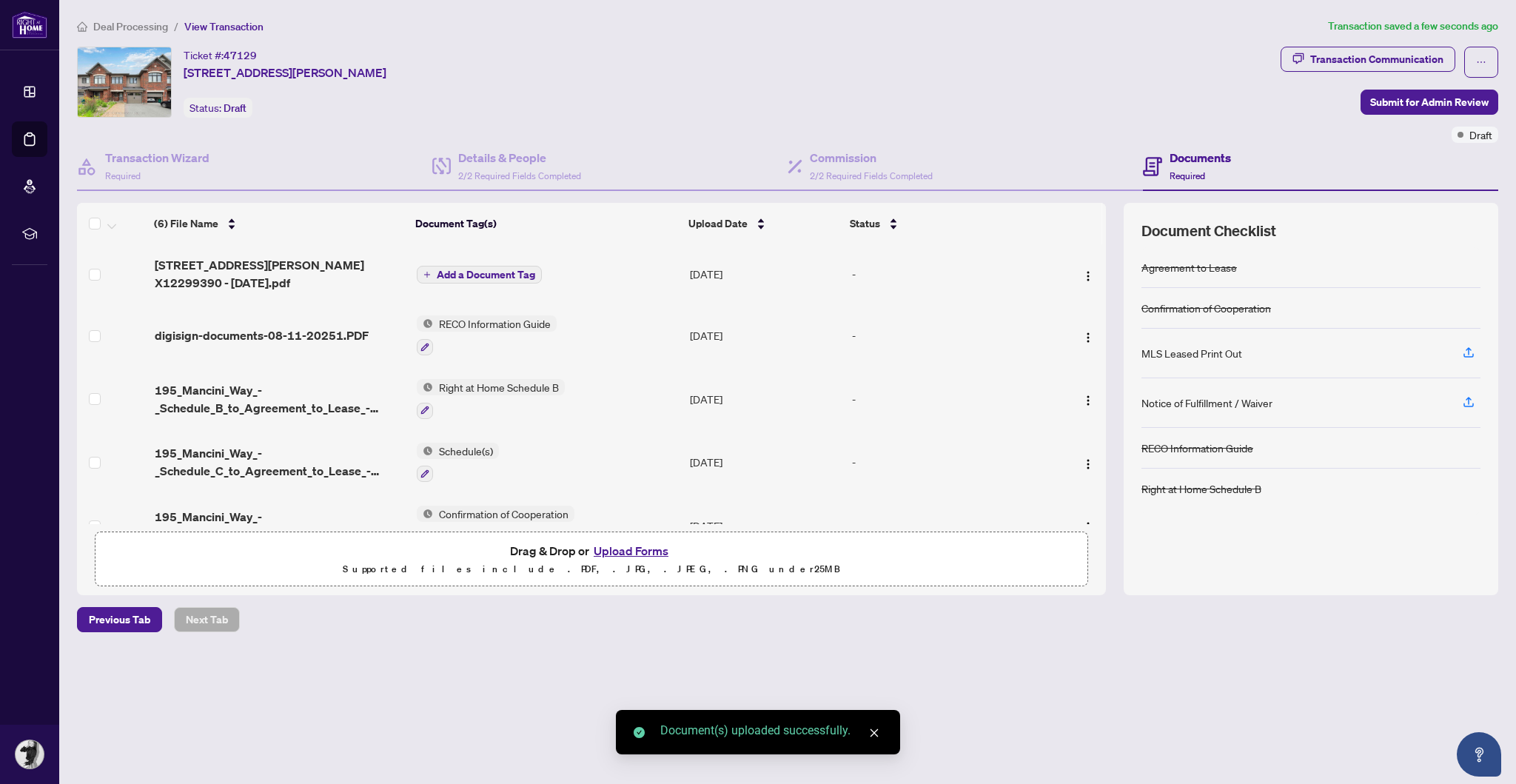
click at [483, 269] on span "Add a Document Tag" at bounding box center [486, 274] width 99 height 10
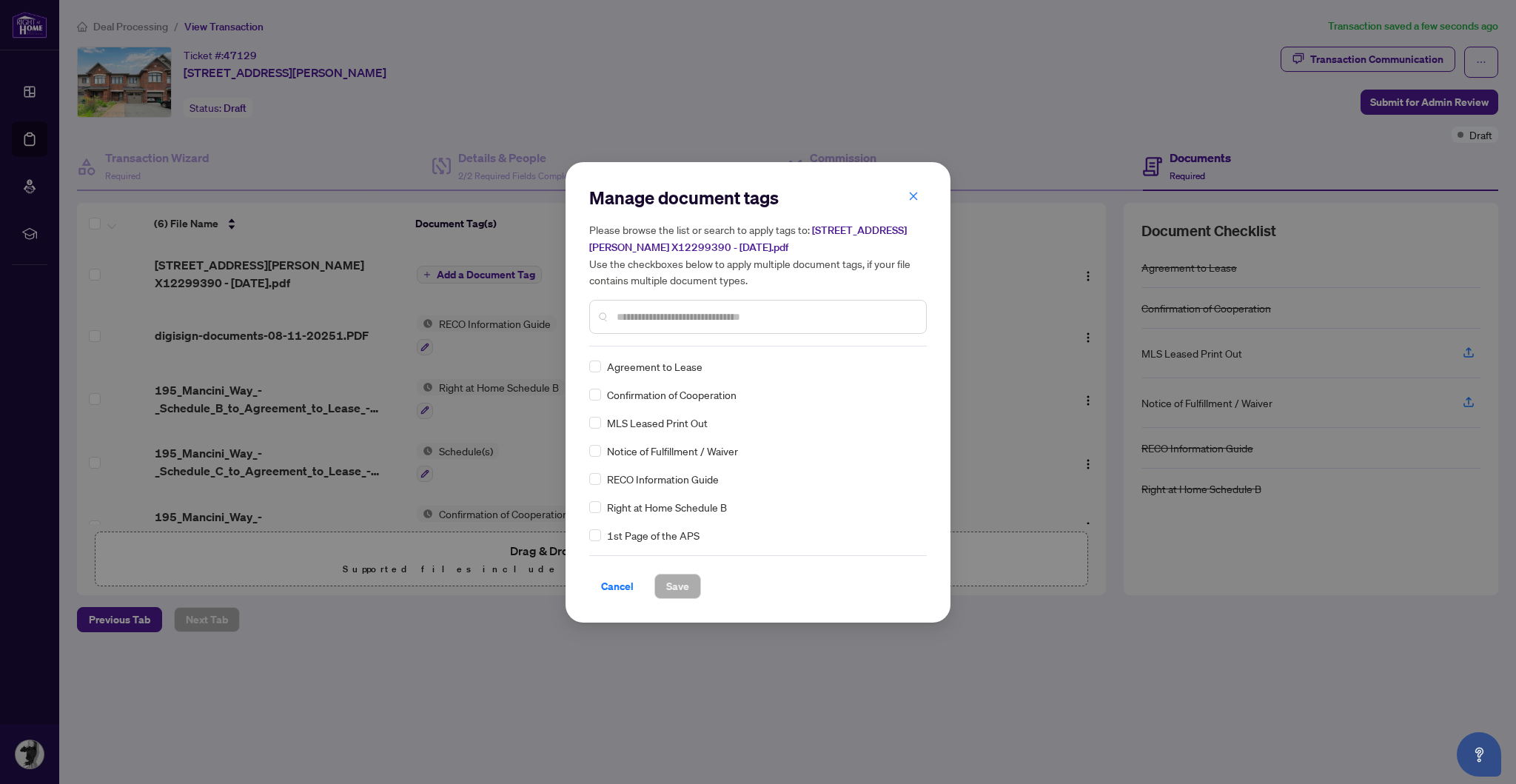
click at [741, 326] on div at bounding box center [758, 316] width 338 height 34
click at [676, 590] on span "Save" at bounding box center [678, 586] width 23 height 24
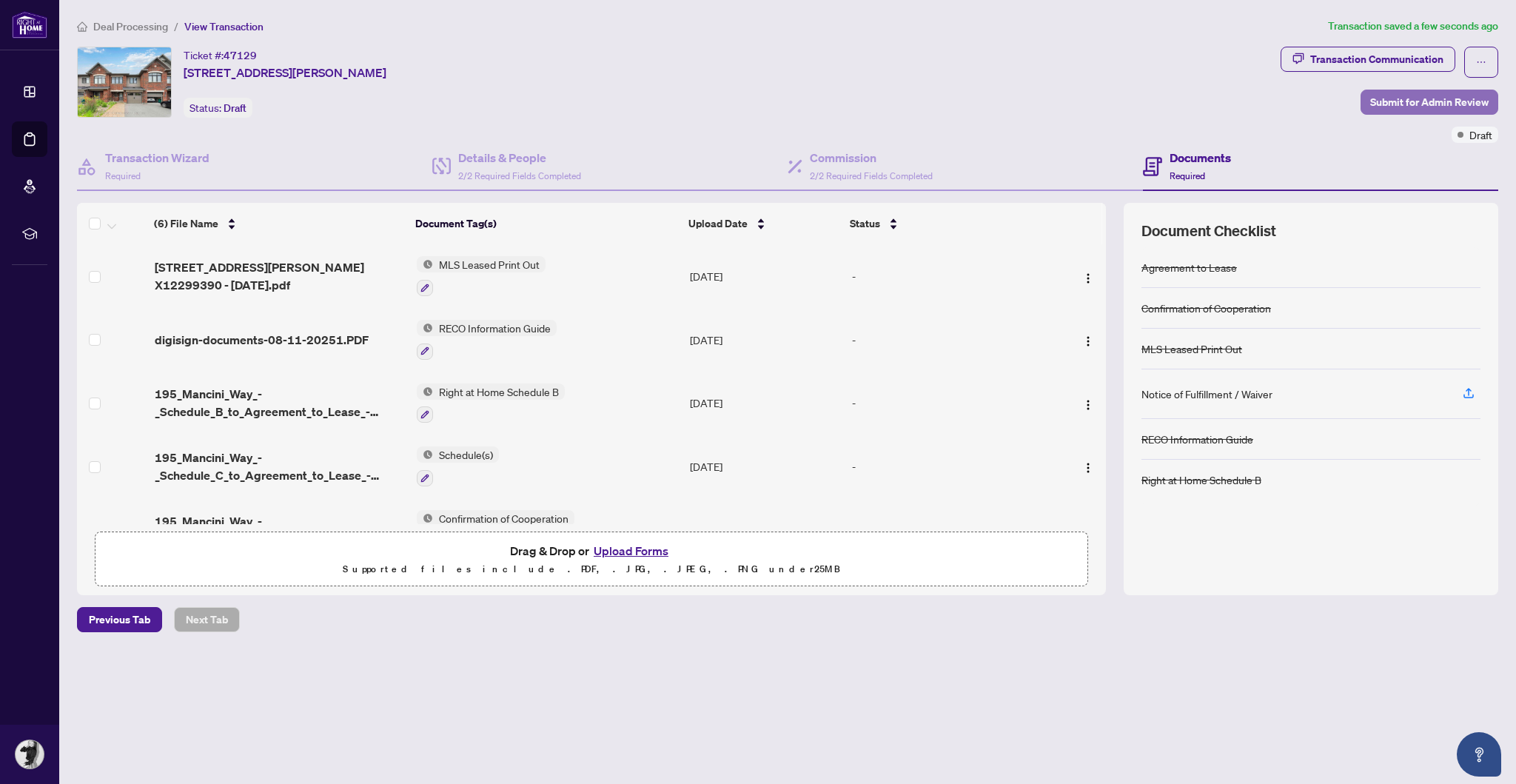
click at [1409, 99] on span "Submit for Admin Review" at bounding box center [1430, 102] width 119 height 24
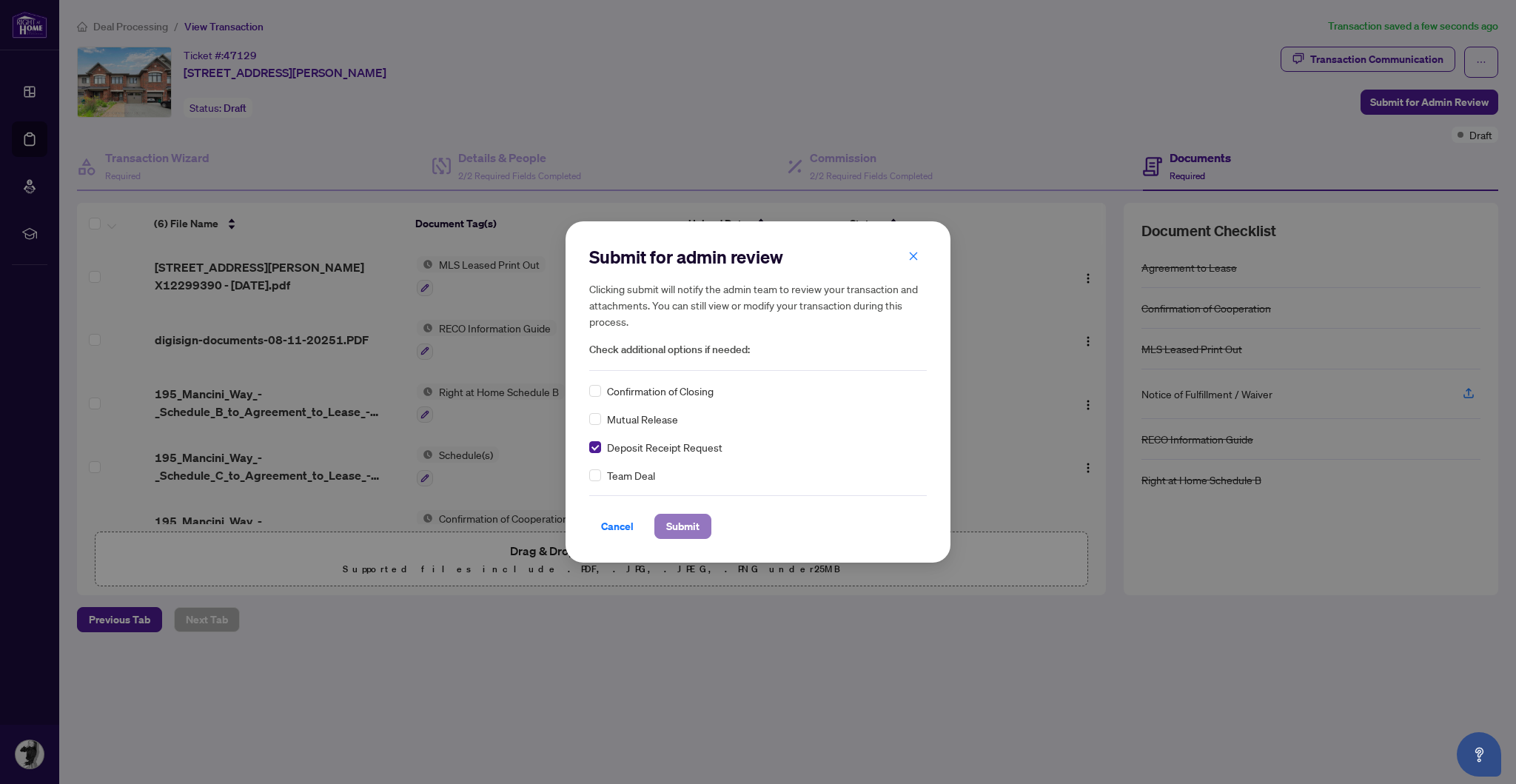
click at [676, 528] on span "Submit" at bounding box center [683, 526] width 33 height 24
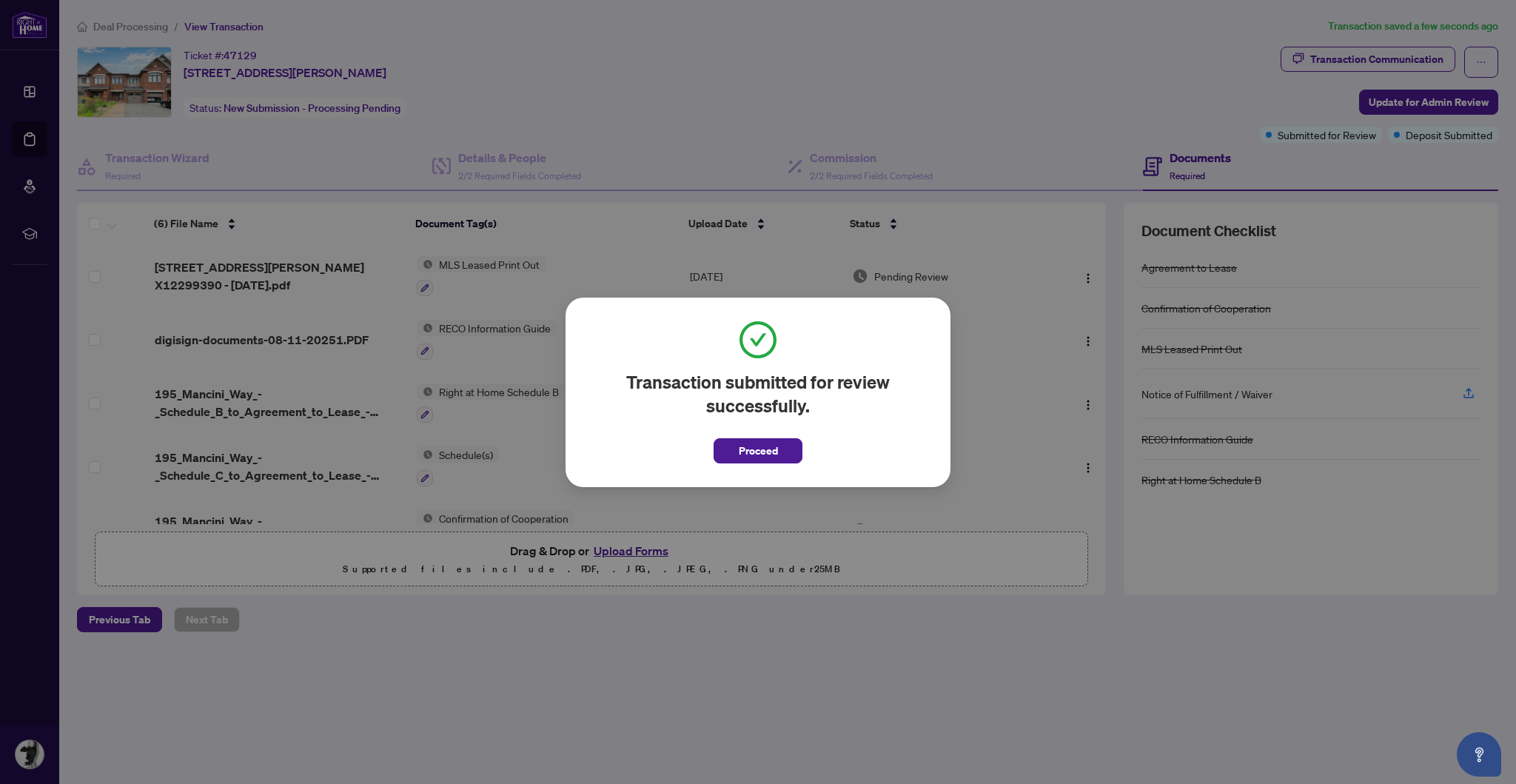
click at [753, 461] on span "Proceed" at bounding box center [758, 451] width 39 height 24
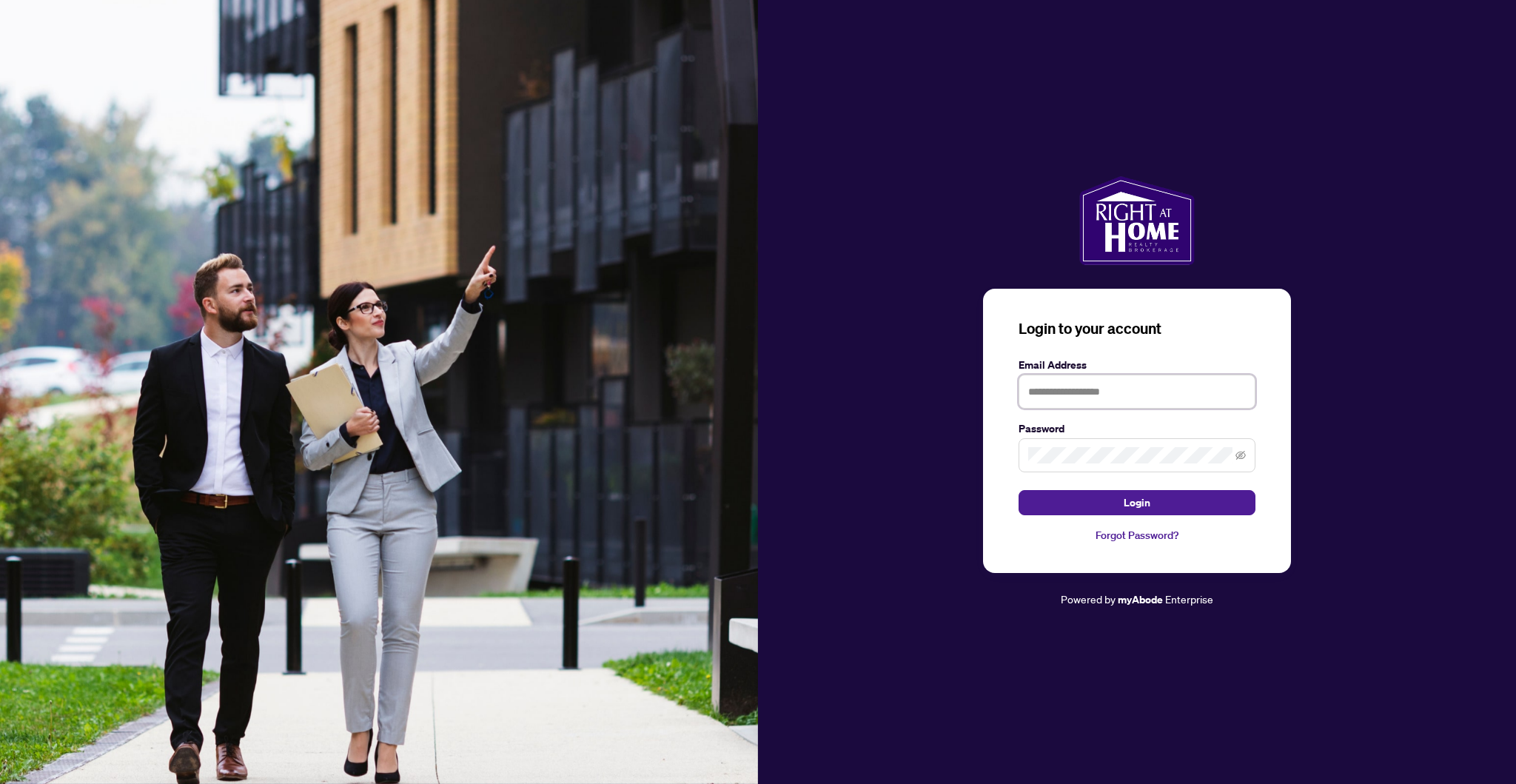
click at [1104, 408] on input "text" at bounding box center [1136, 391] width 237 height 34
type input "**********"
click at [1018, 490] on button "Login" at bounding box center [1136, 503] width 237 height 26
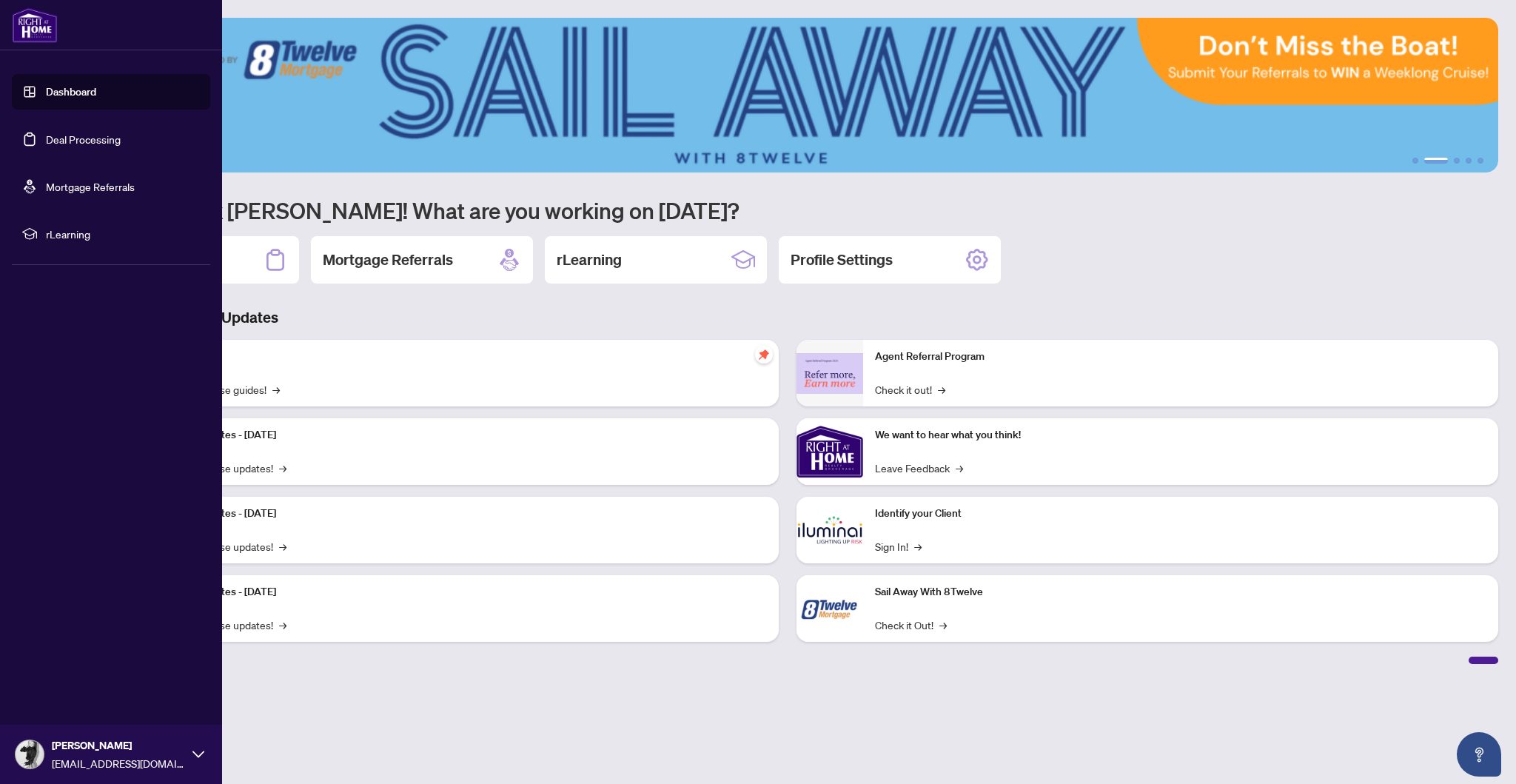
click at [46, 145] on link "Deal Processing" at bounding box center [83, 139] width 75 height 14
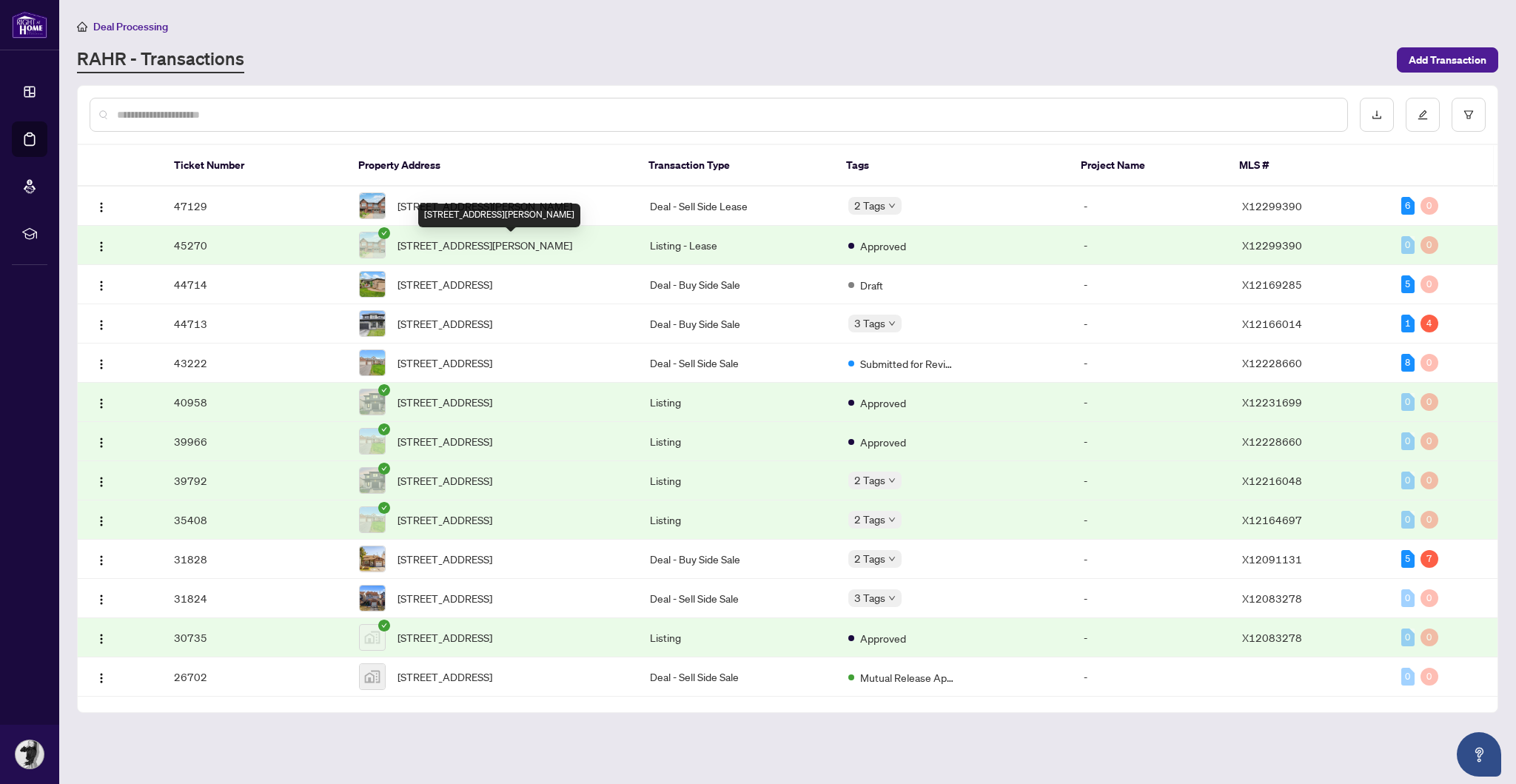
click at [573, 252] on span "[STREET_ADDRESS][PERSON_NAME]" at bounding box center [484, 245] width 174 height 16
